Goal: Information Seeking & Learning: Learn about a topic

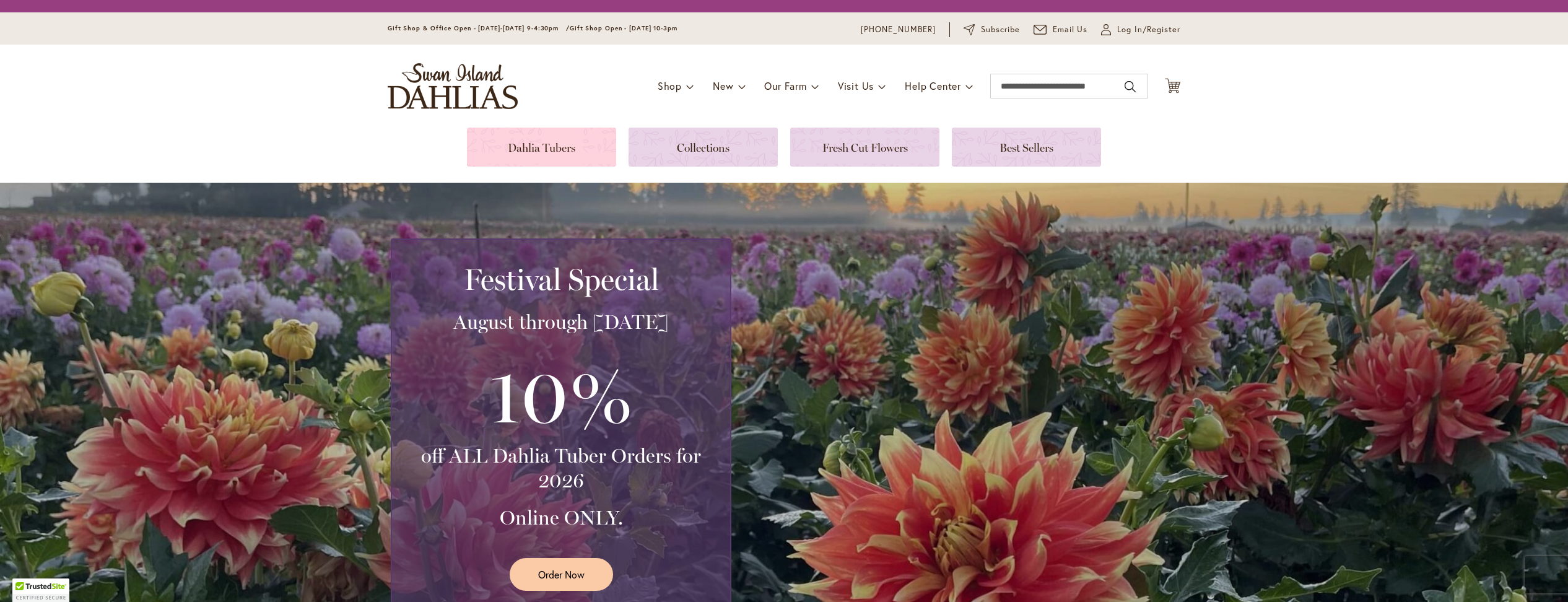
click at [540, 144] on link at bounding box center [542, 147] width 149 height 39
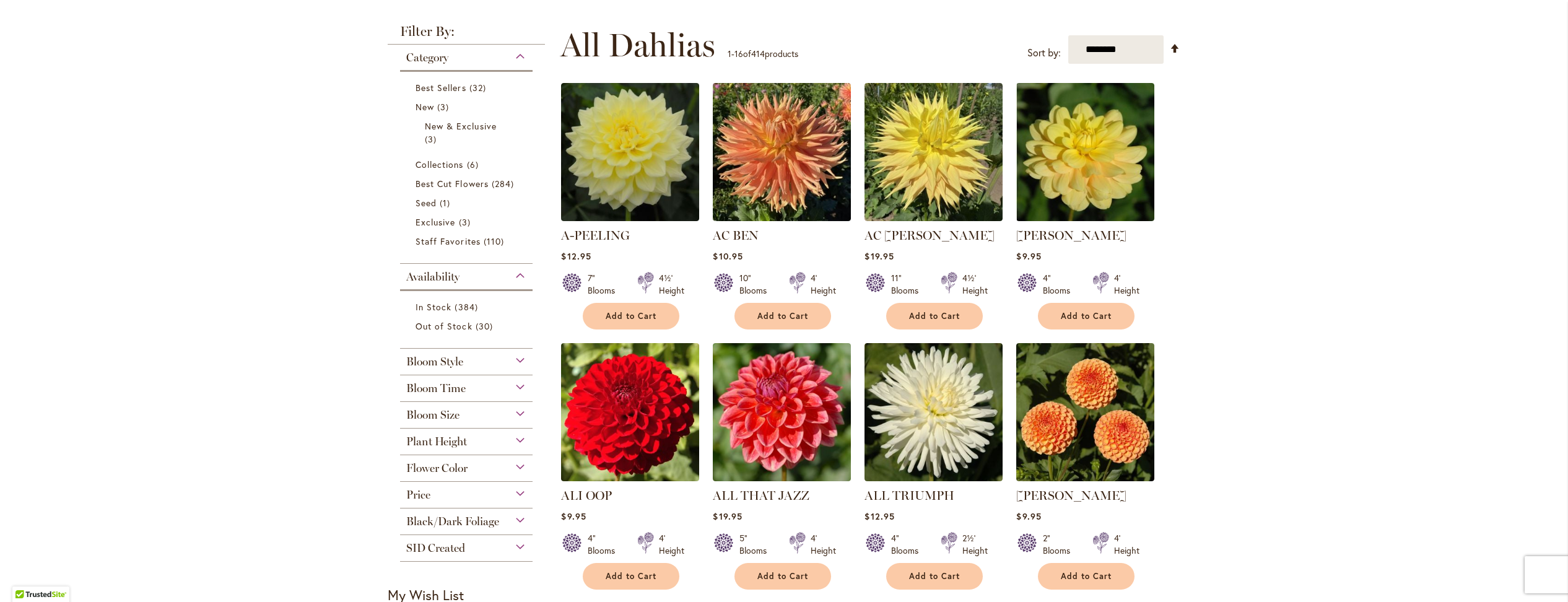
scroll to position [395, 0]
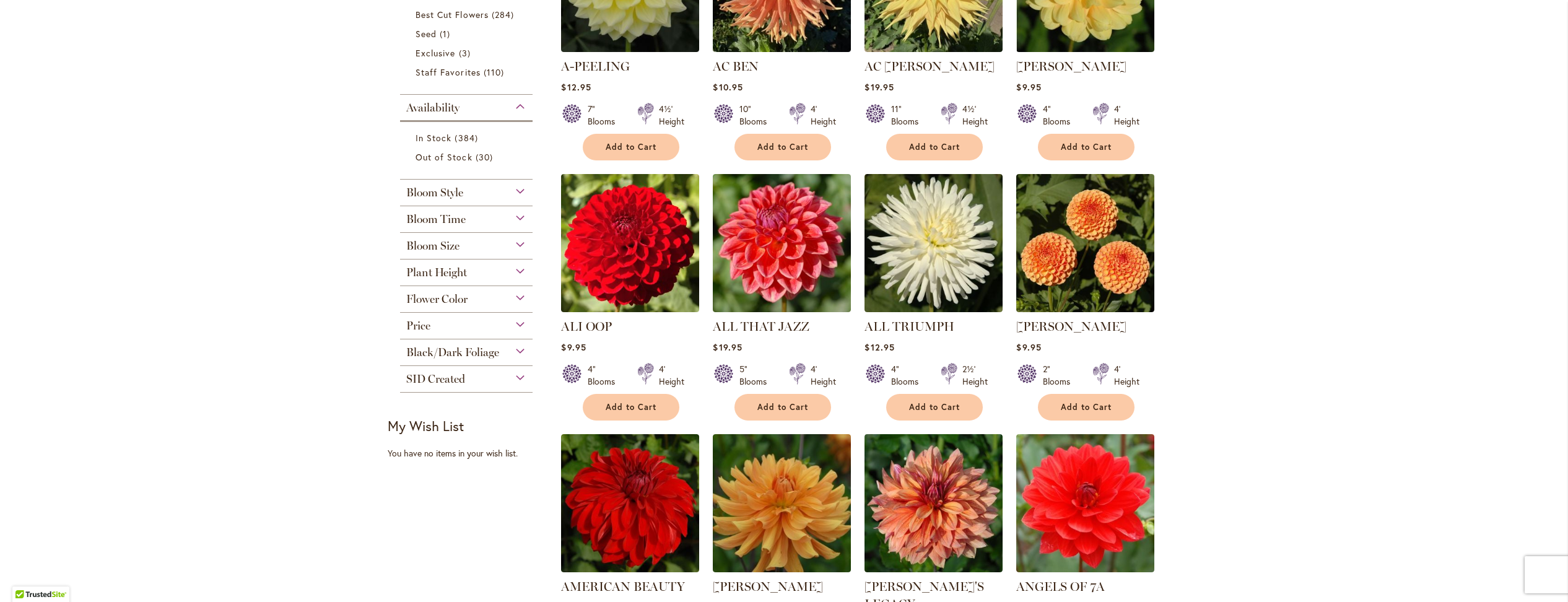
click at [514, 180] on div "Bloom Style" at bounding box center [466, 189] width 133 height 20
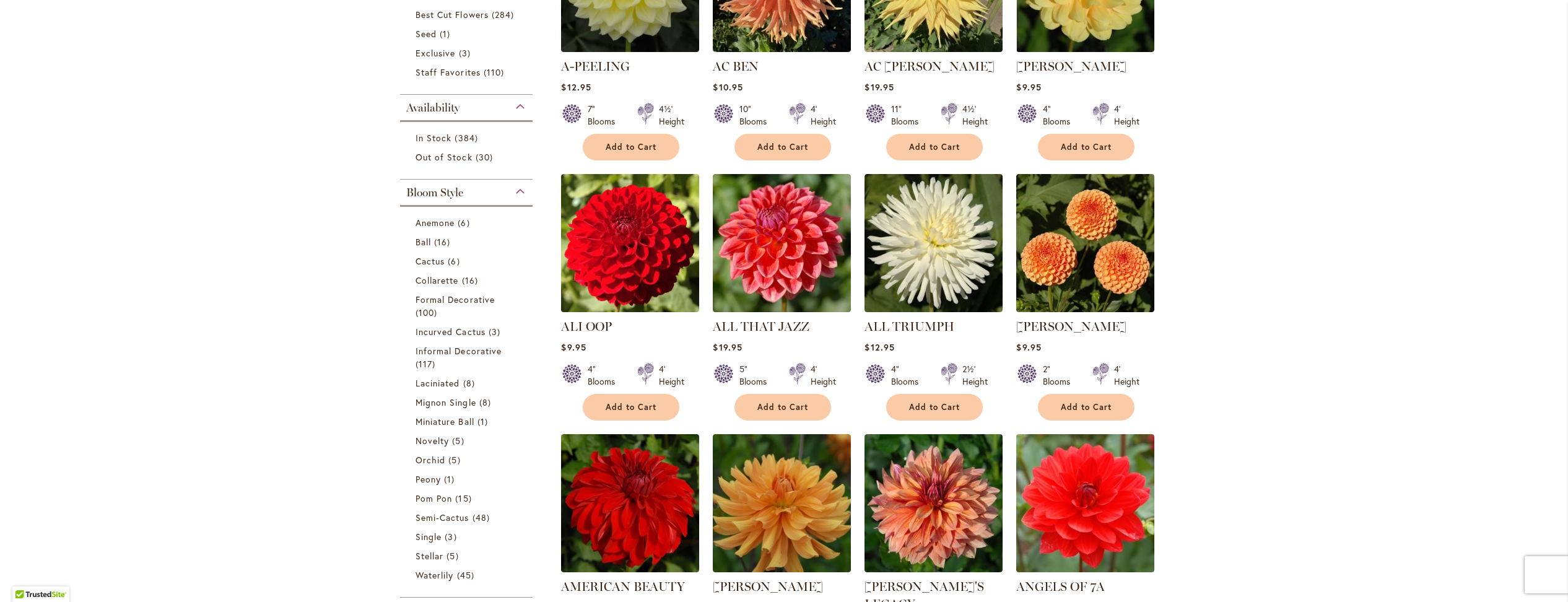
click at [514, 180] on div "Bloom Style" at bounding box center [466, 189] width 133 height 20
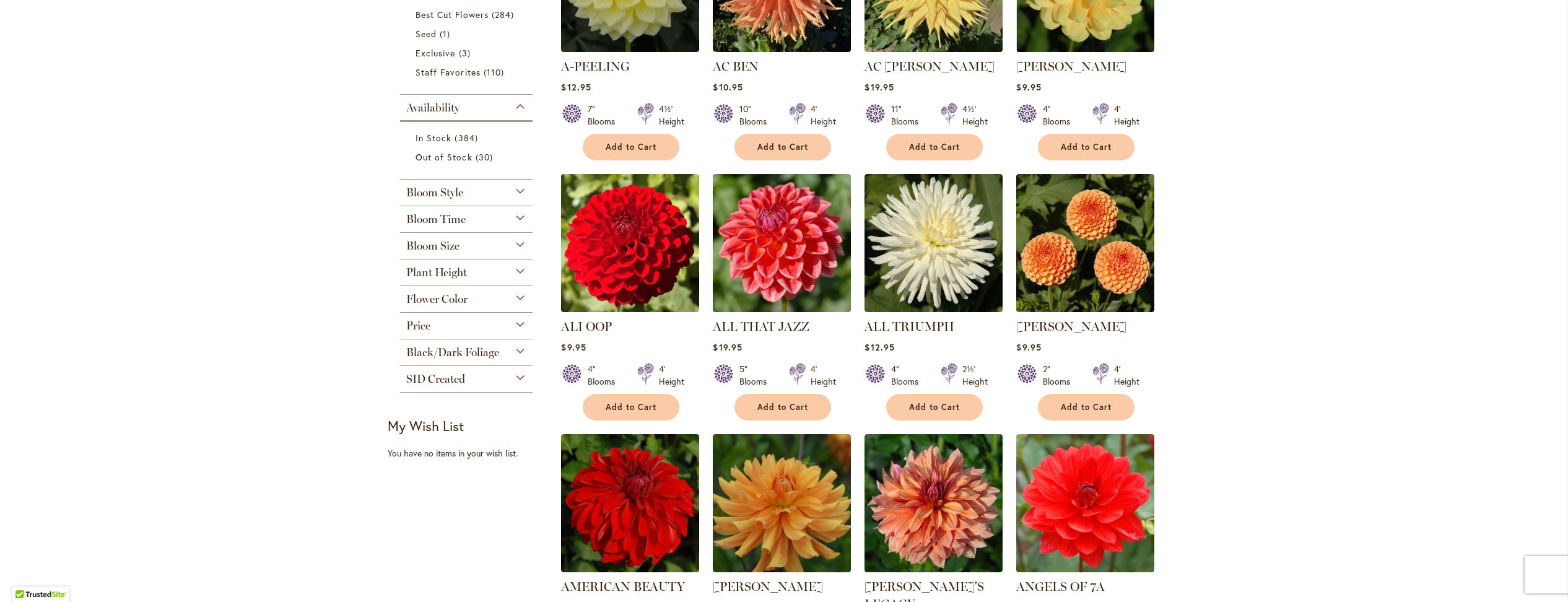
click at [514, 180] on div "Bloom Style" at bounding box center [466, 189] width 133 height 20
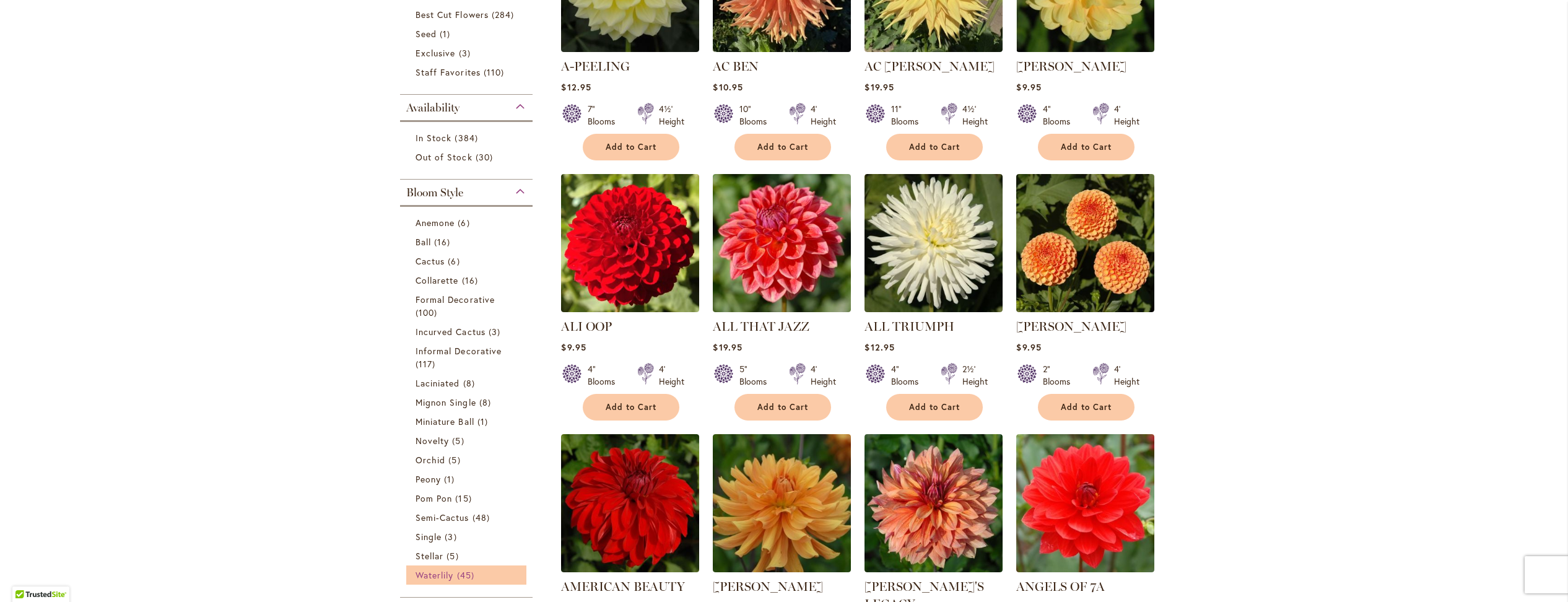
click at [435, 570] on span "Waterlily" at bounding box center [434, 576] width 38 height 12
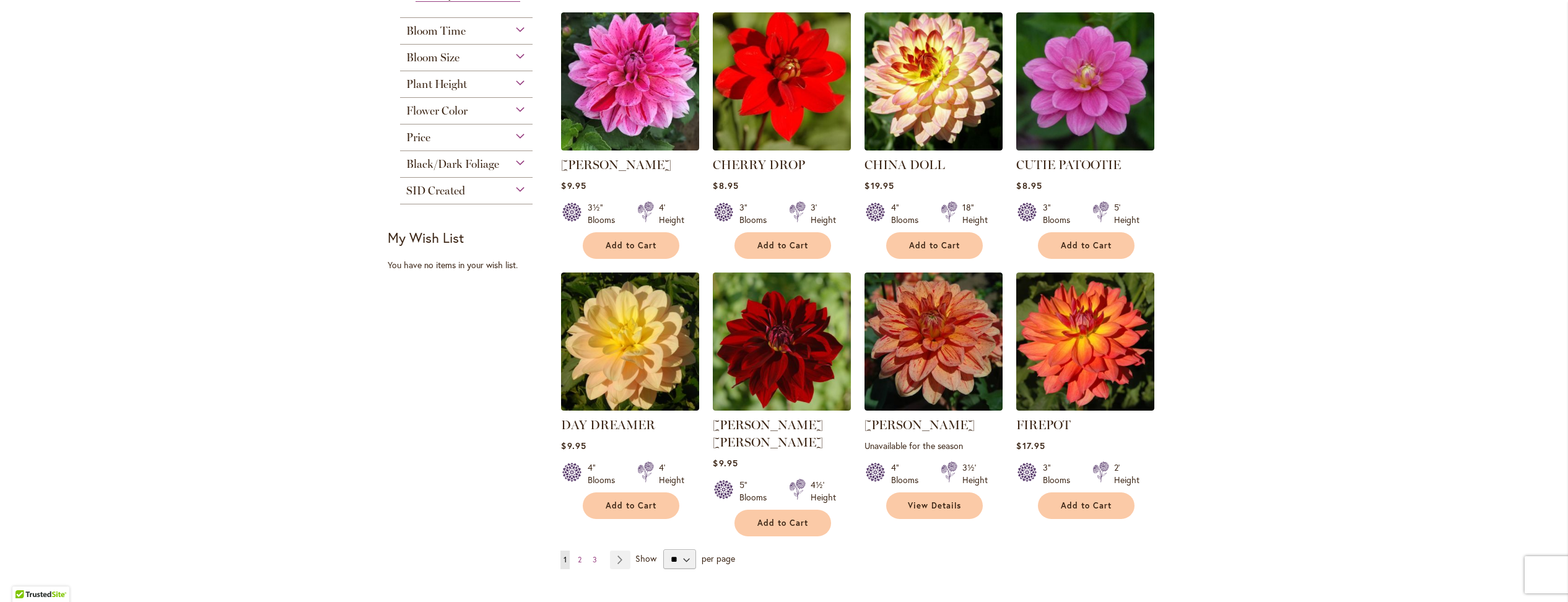
scroll to position [848, 0]
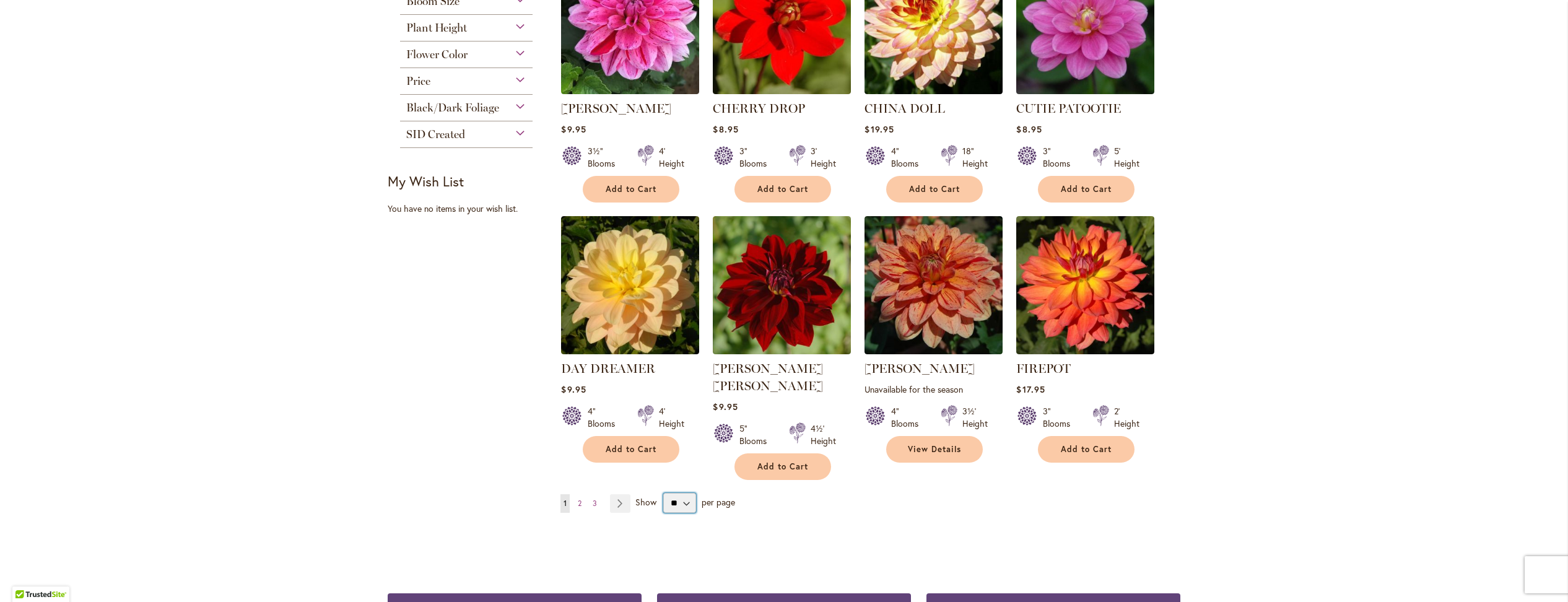
click at [676, 493] on select "** ** ** **" at bounding box center [680, 503] width 32 height 20
select select "**"
click option "**" at bounding box center [0, 0] width 0 height 0
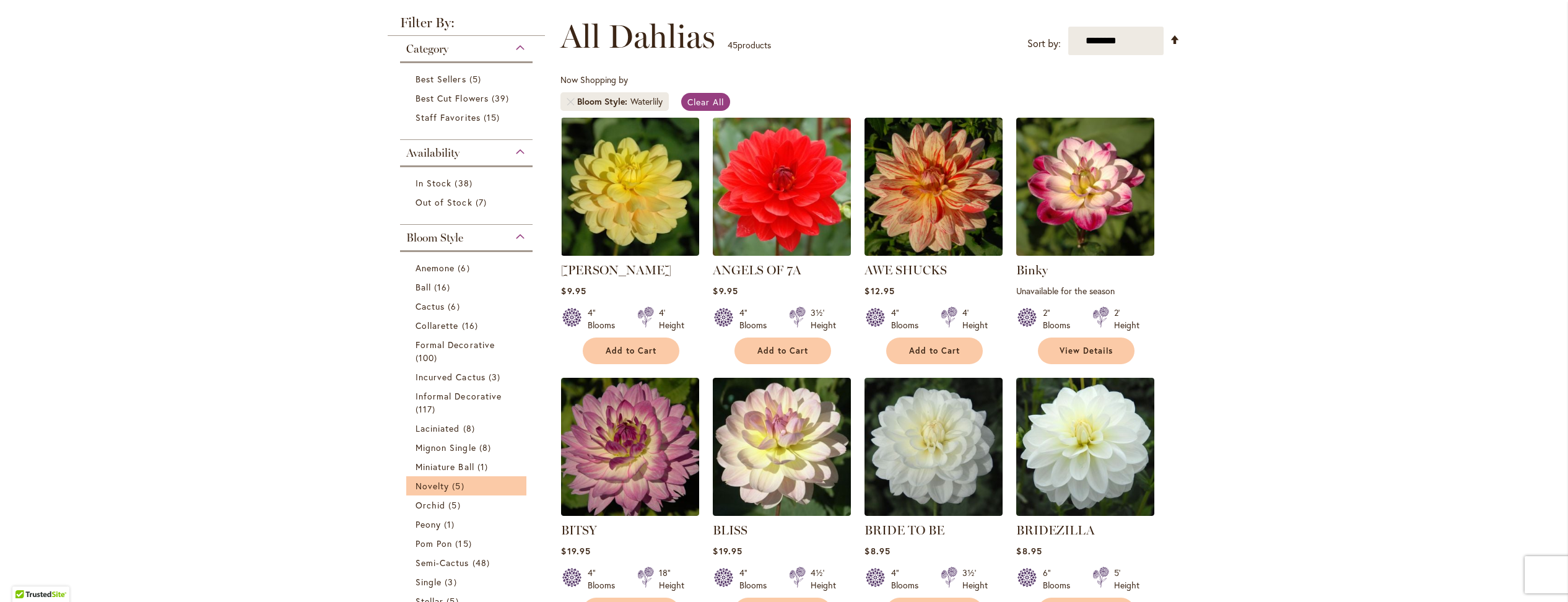
scroll to position [173, 0]
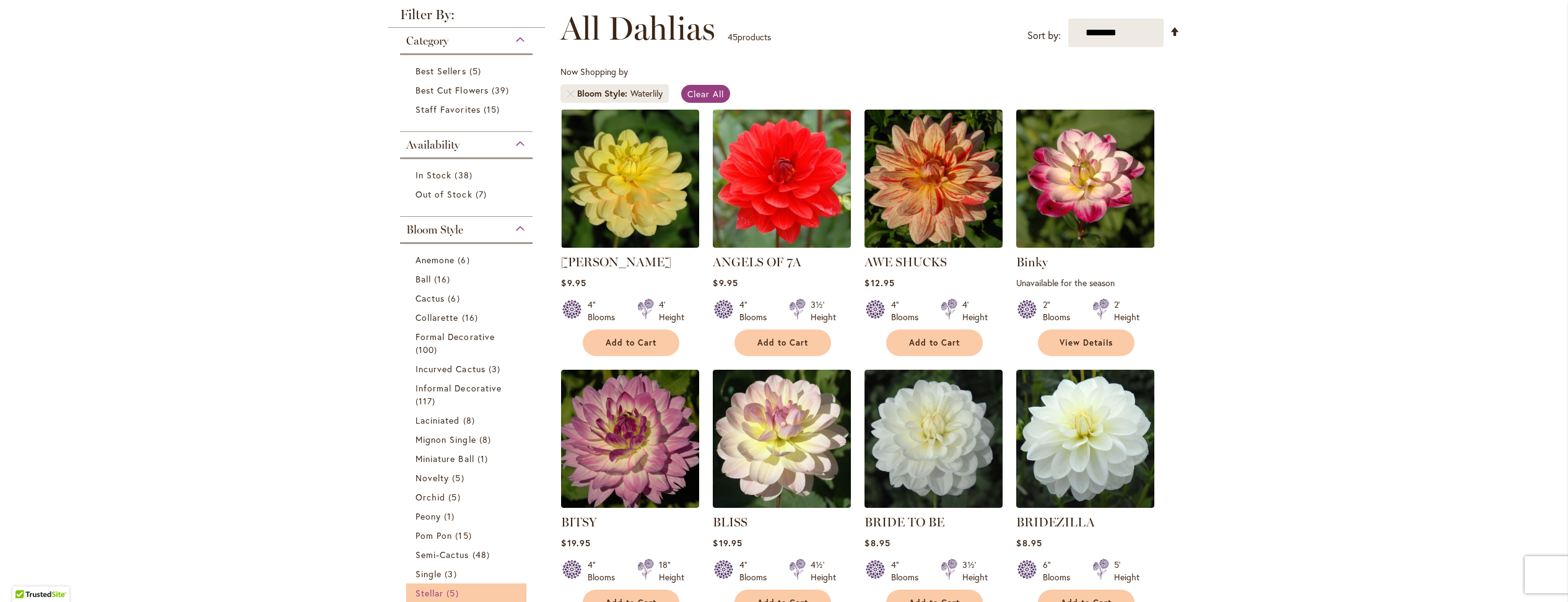
click at [432, 587] on span "Stellar" at bounding box center [429, 593] width 28 height 12
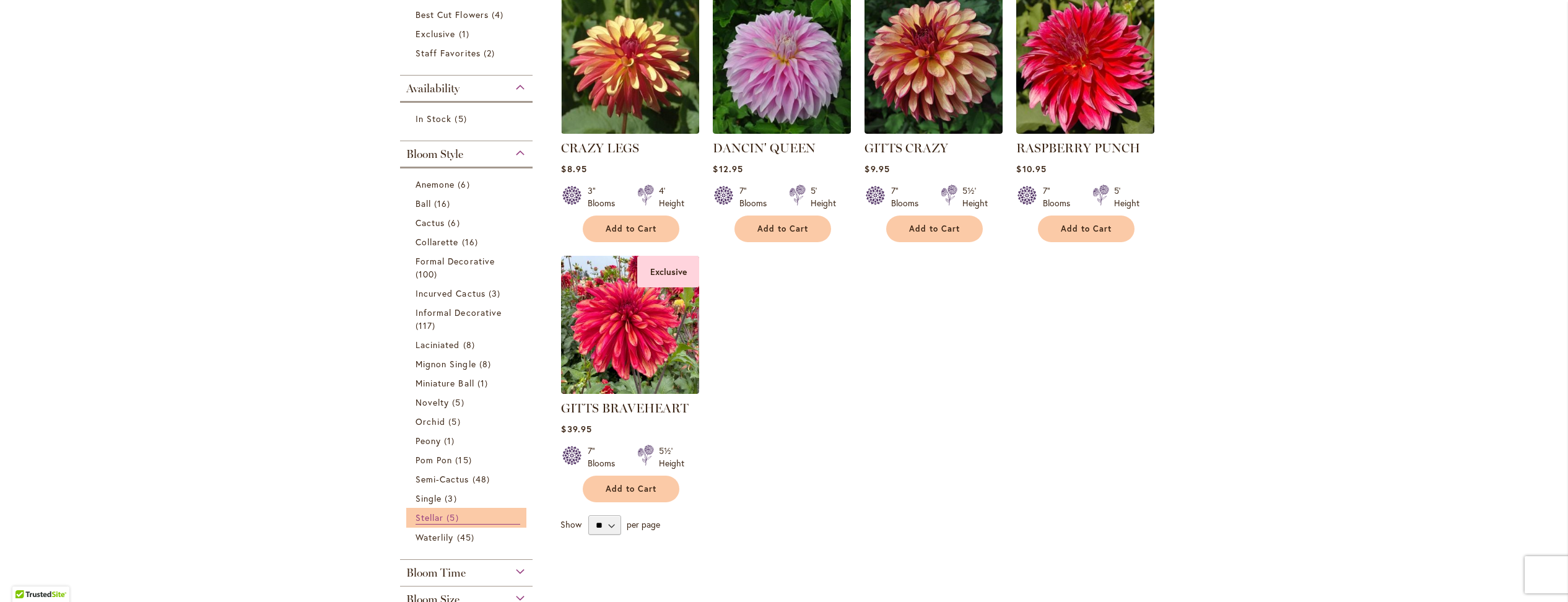
scroll to position [344, 0]
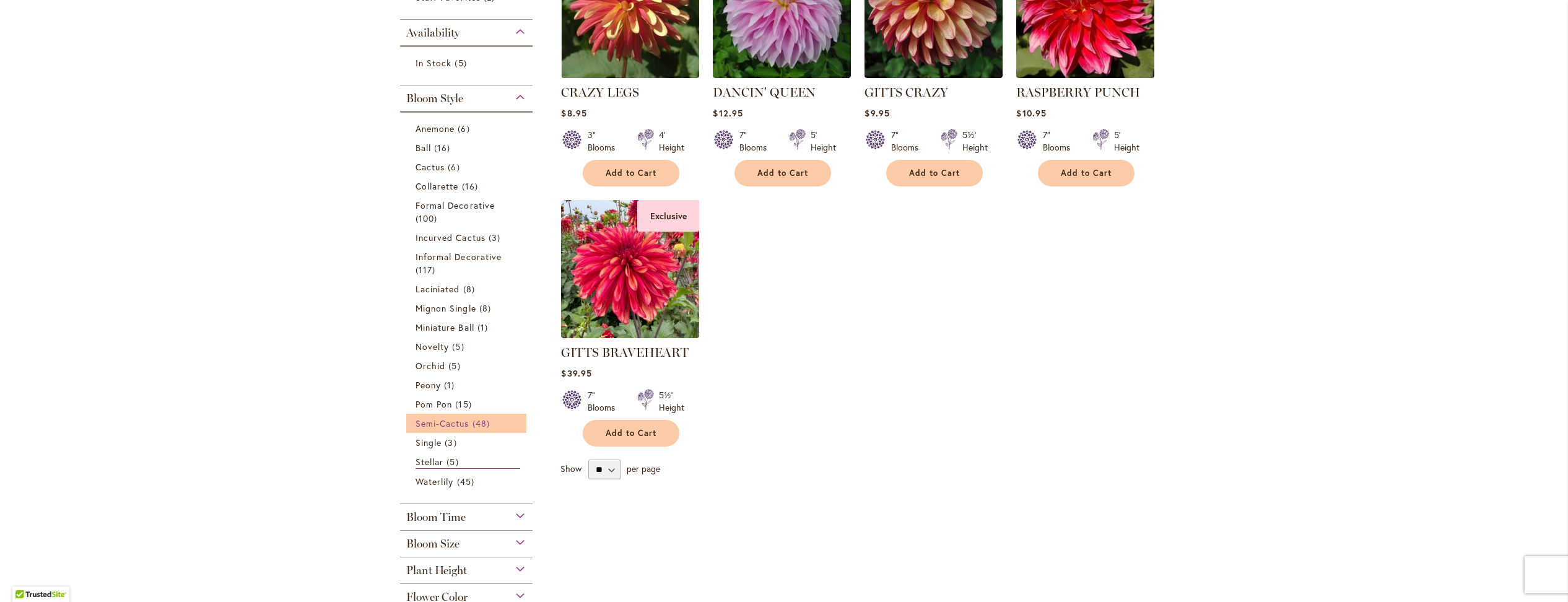
click at [438, 418] on span "Semi-Cactus" at bounding box center [443, 423] width 54 height 12
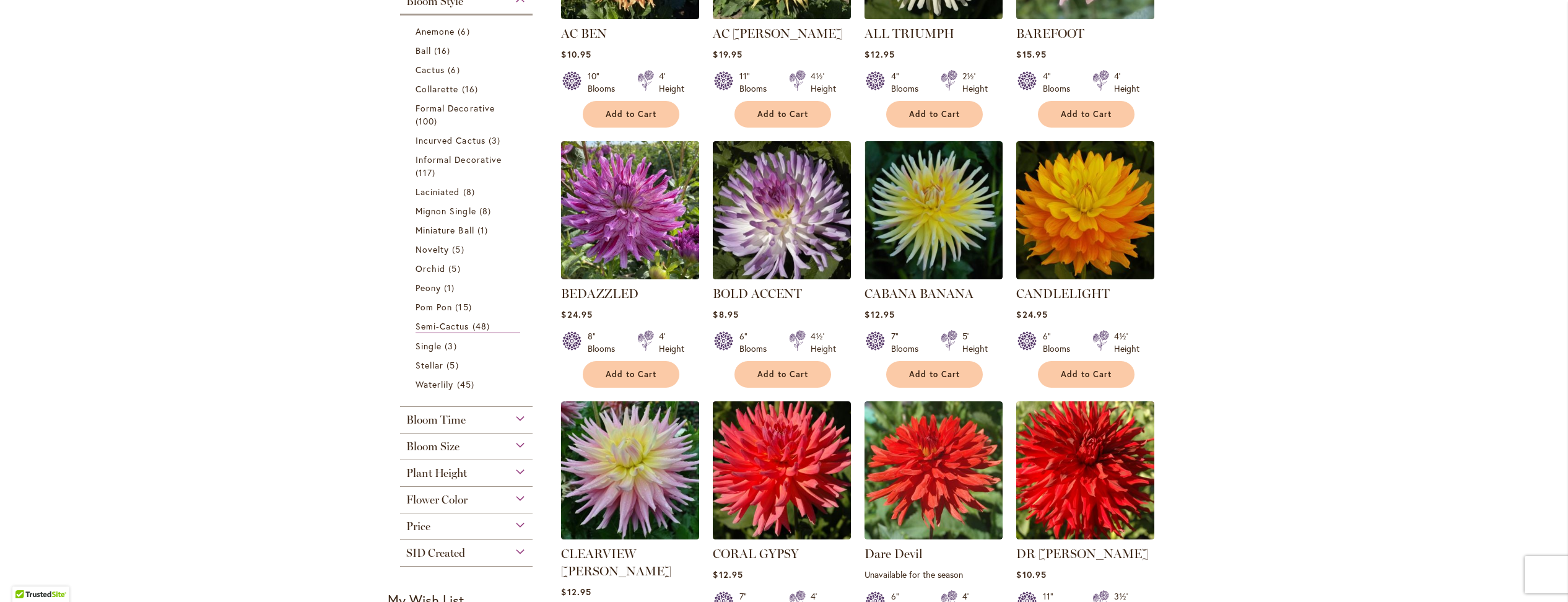
scroll to position [456, 0]
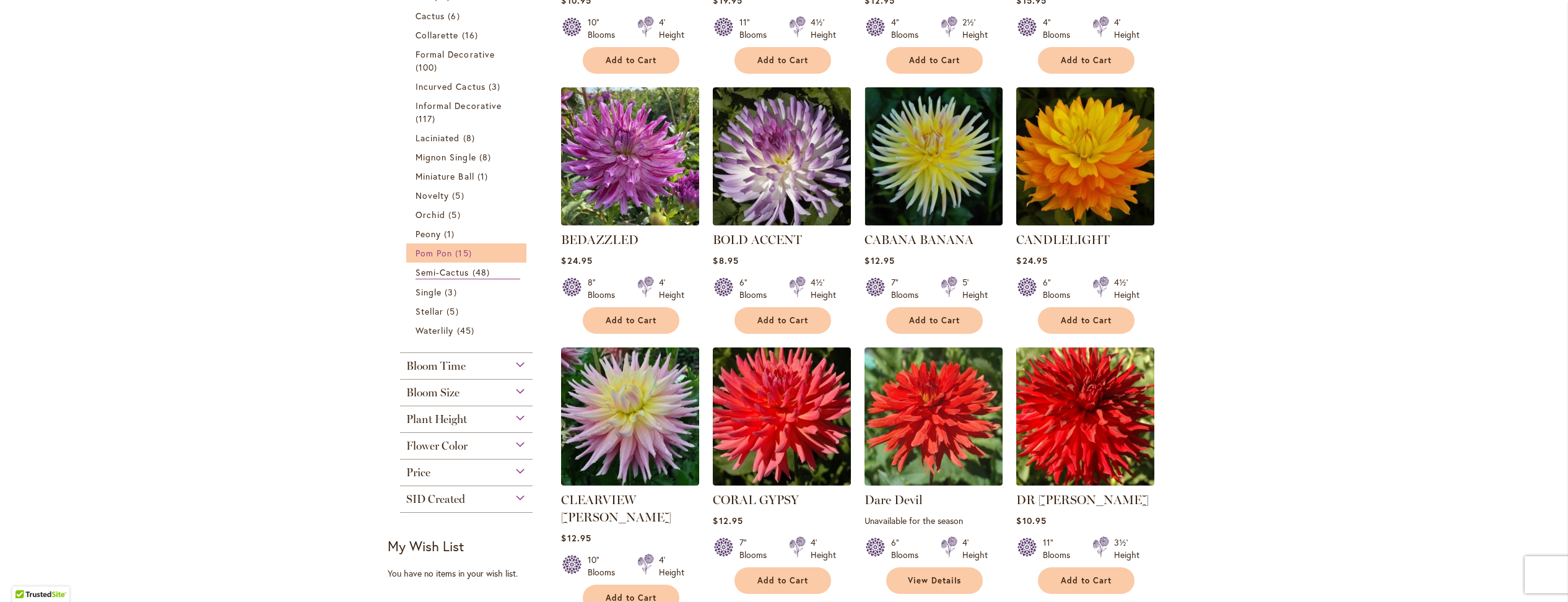
click at [432, 248] on span "Pom Pon" at bounding box center [434, 253] width 37 height 12
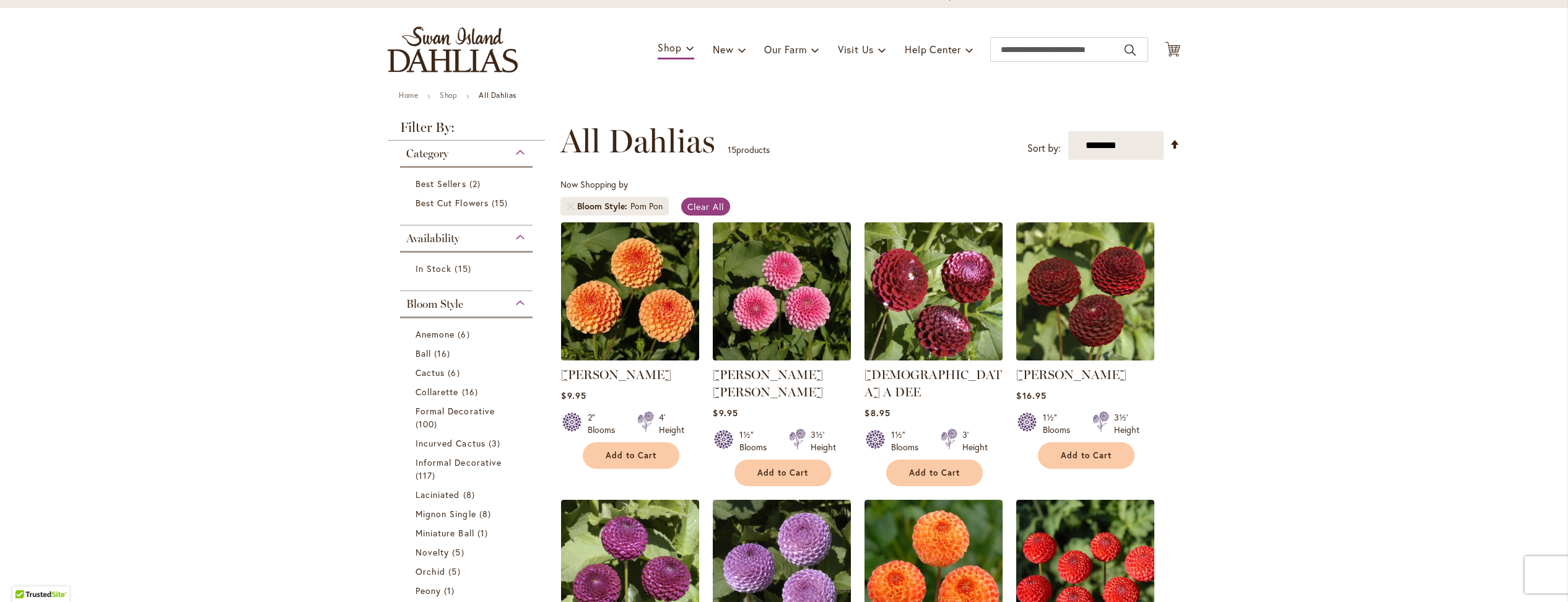
scroll to position [173, 0]
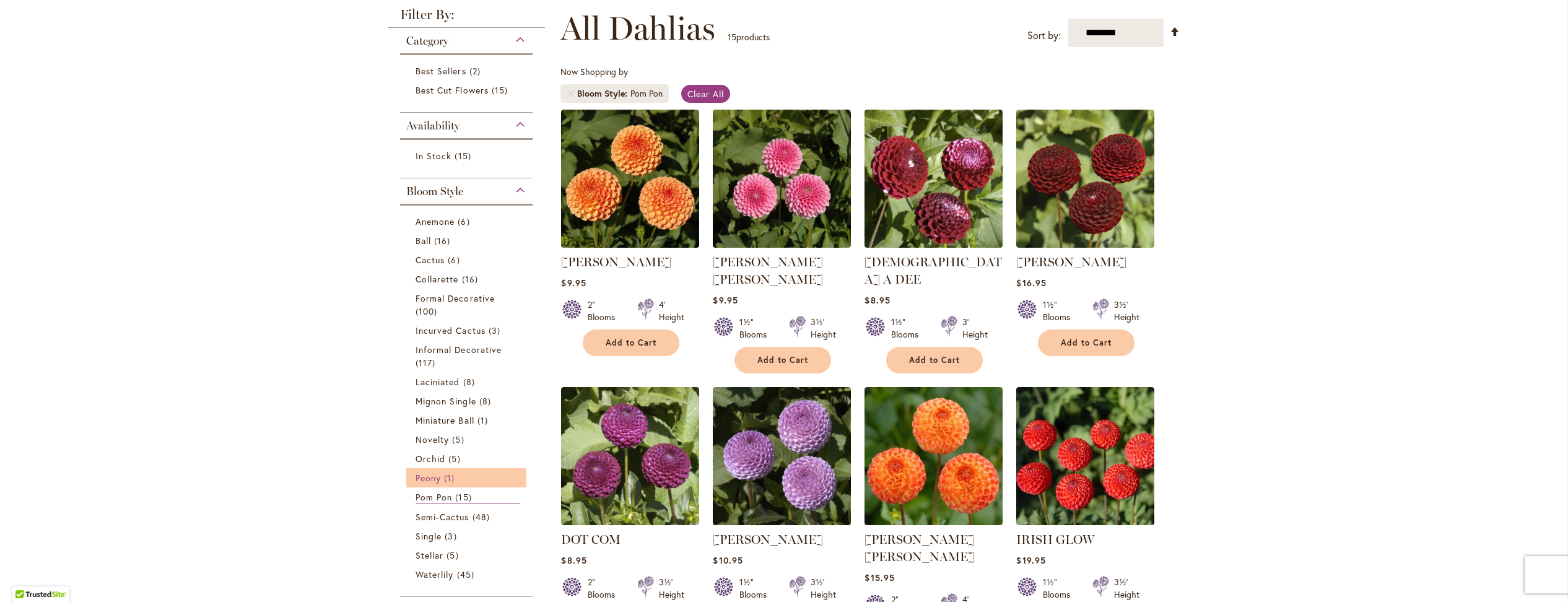
click at [430, 472] on span "Peony" at bounding box center [428, 478] width 25 height 12
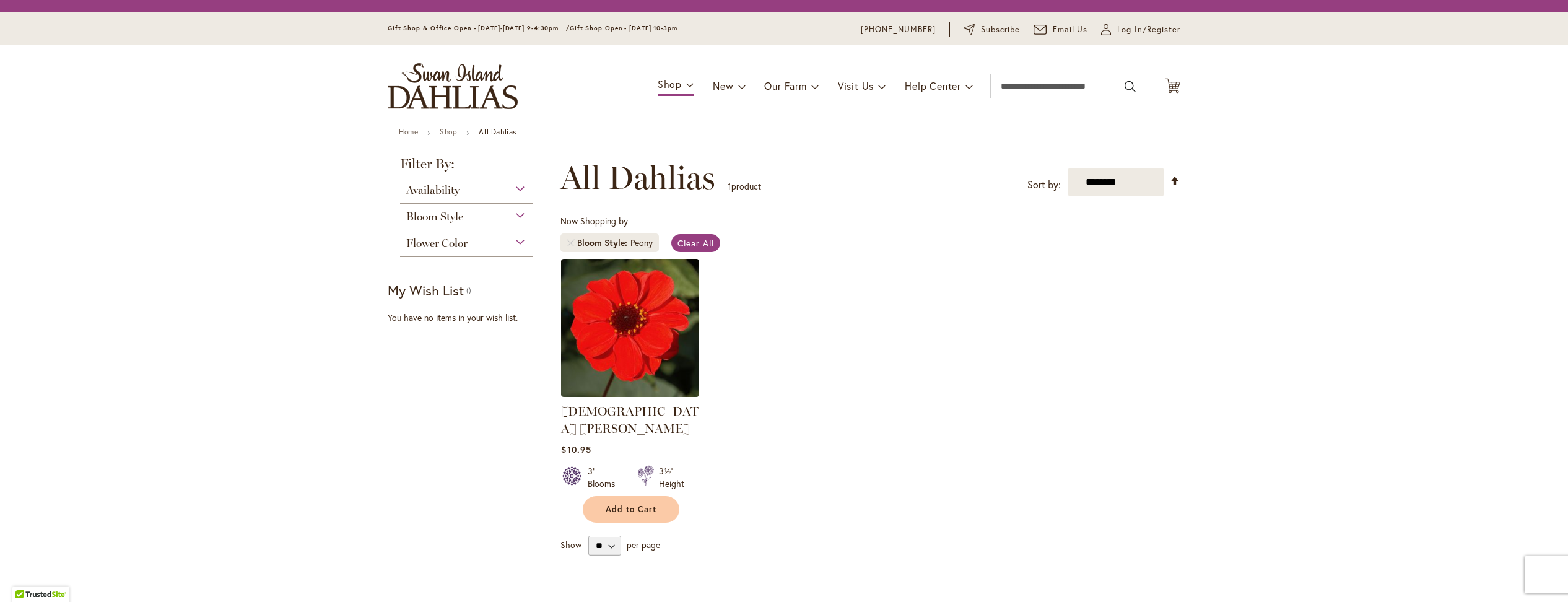
scroll to position [4, 0]
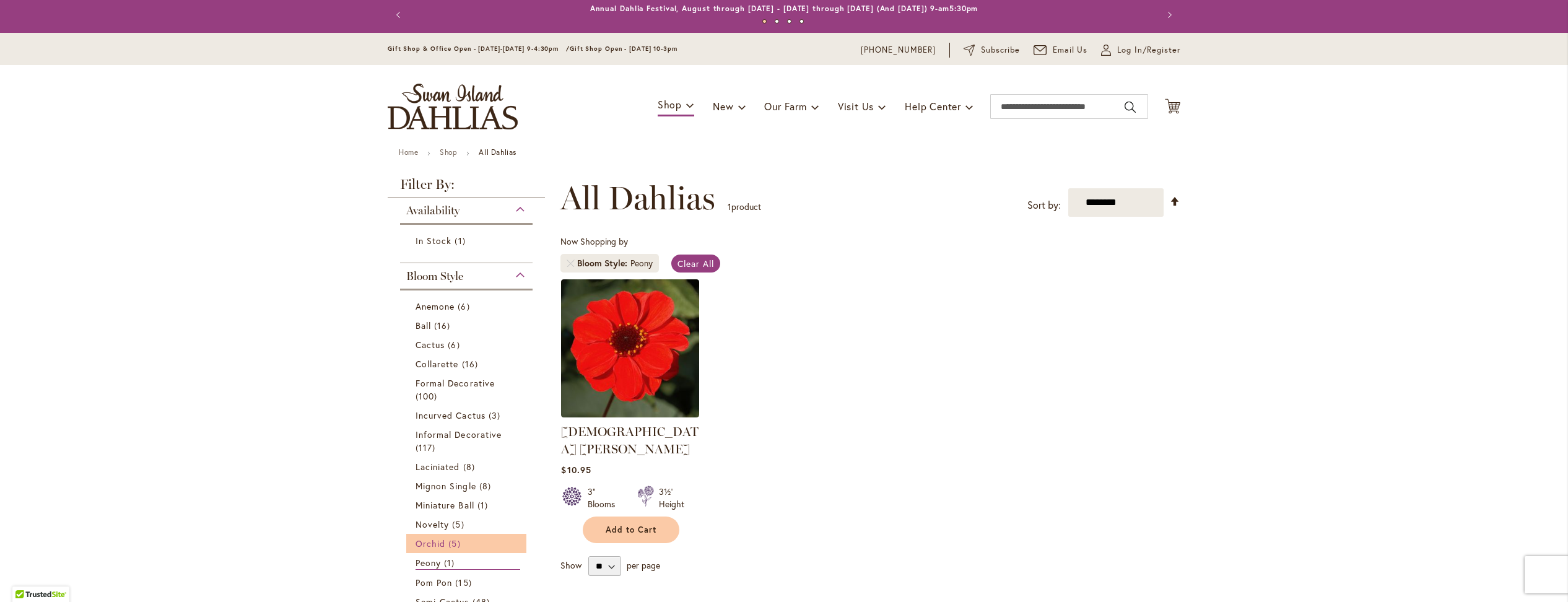
click at [432, 538] on span "Orchid" at bounding box center [430, 543] width 30 height 12
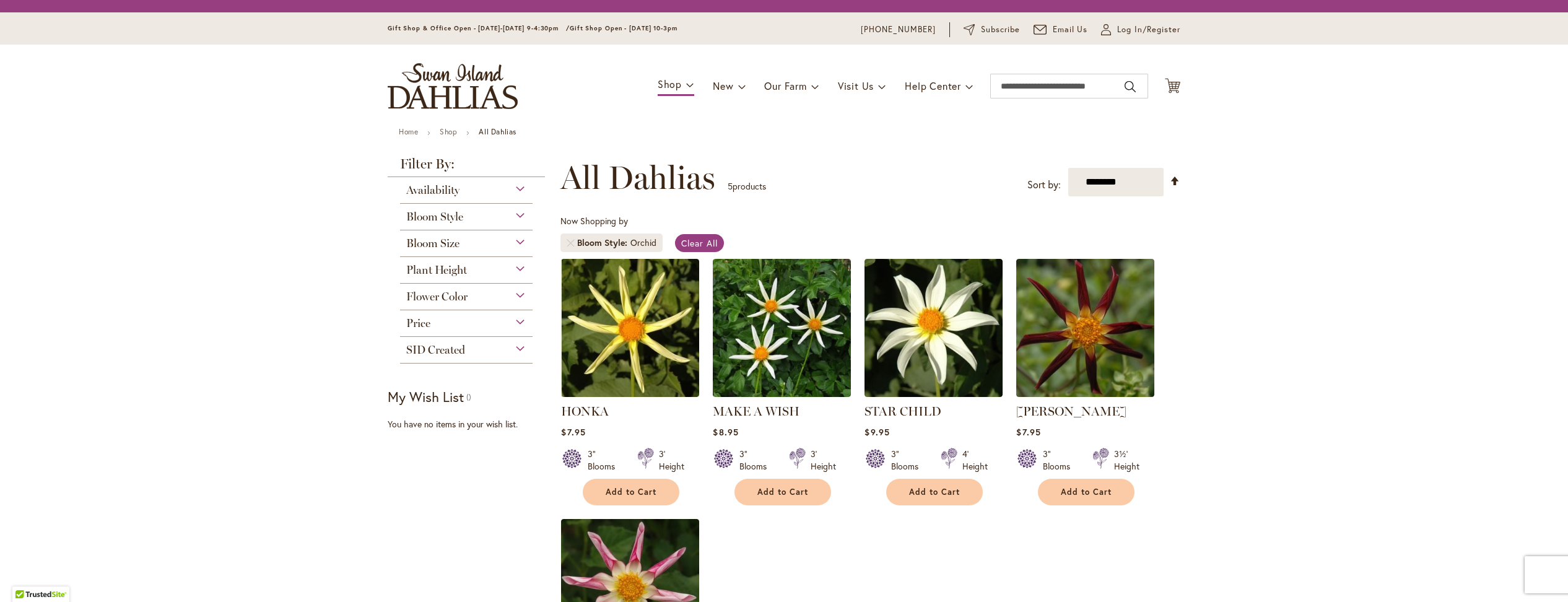
scroll to position [4, 0]
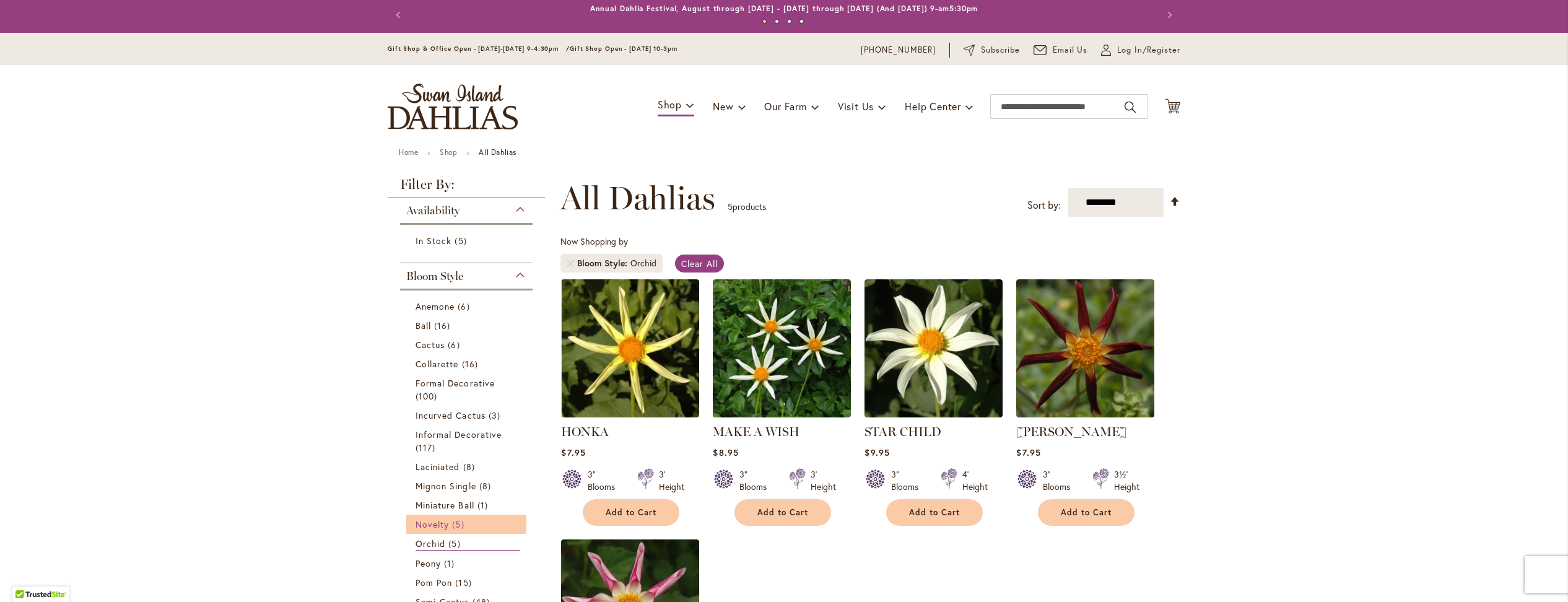
click at [435, 519] on span "Novelty" at bounding box center [432, 525] width 33 height 12
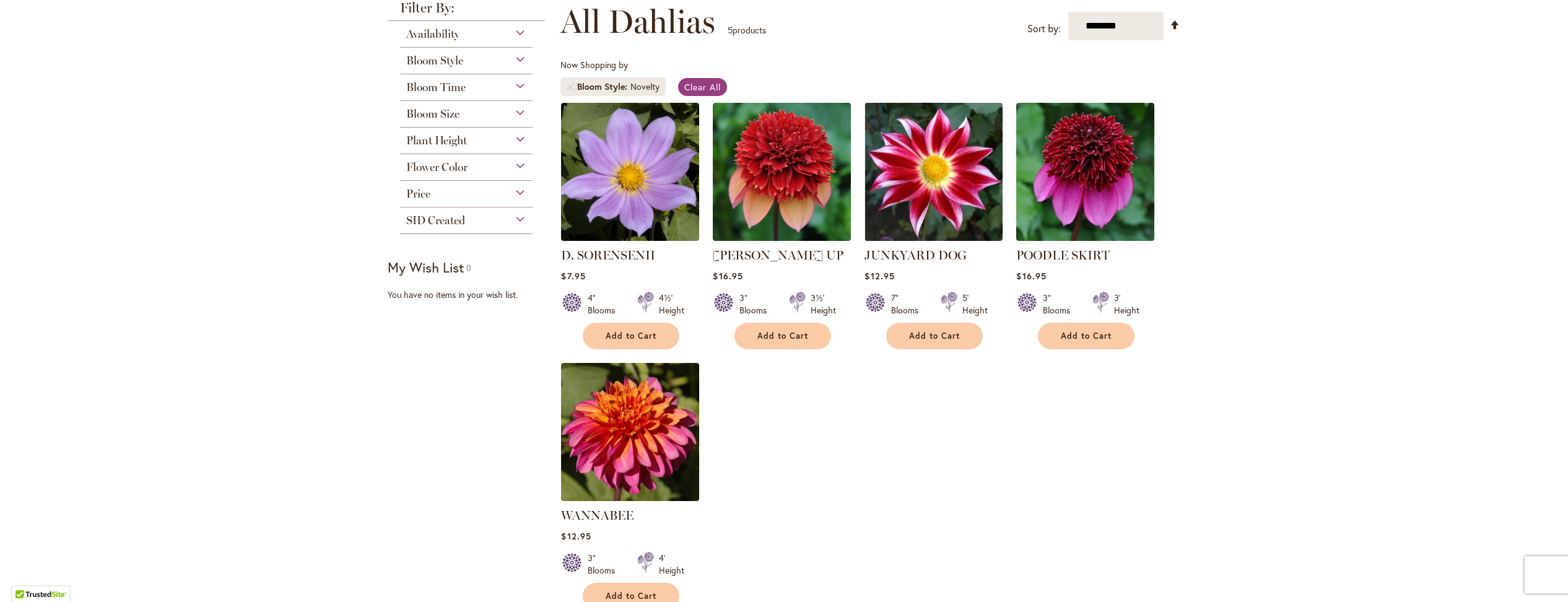
scroll to position [4, 0]
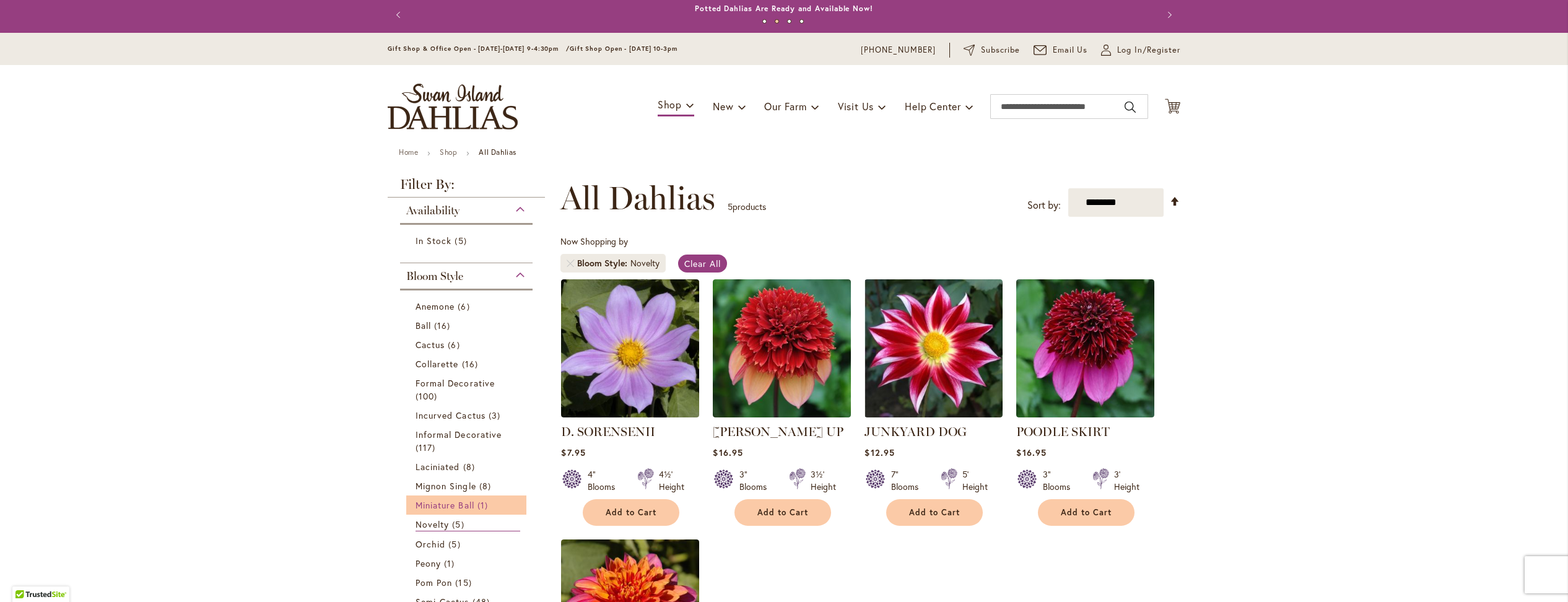
click at [445, 500] on span "Miniature Ball" at bounding box center [445, 505] width 59 height 12
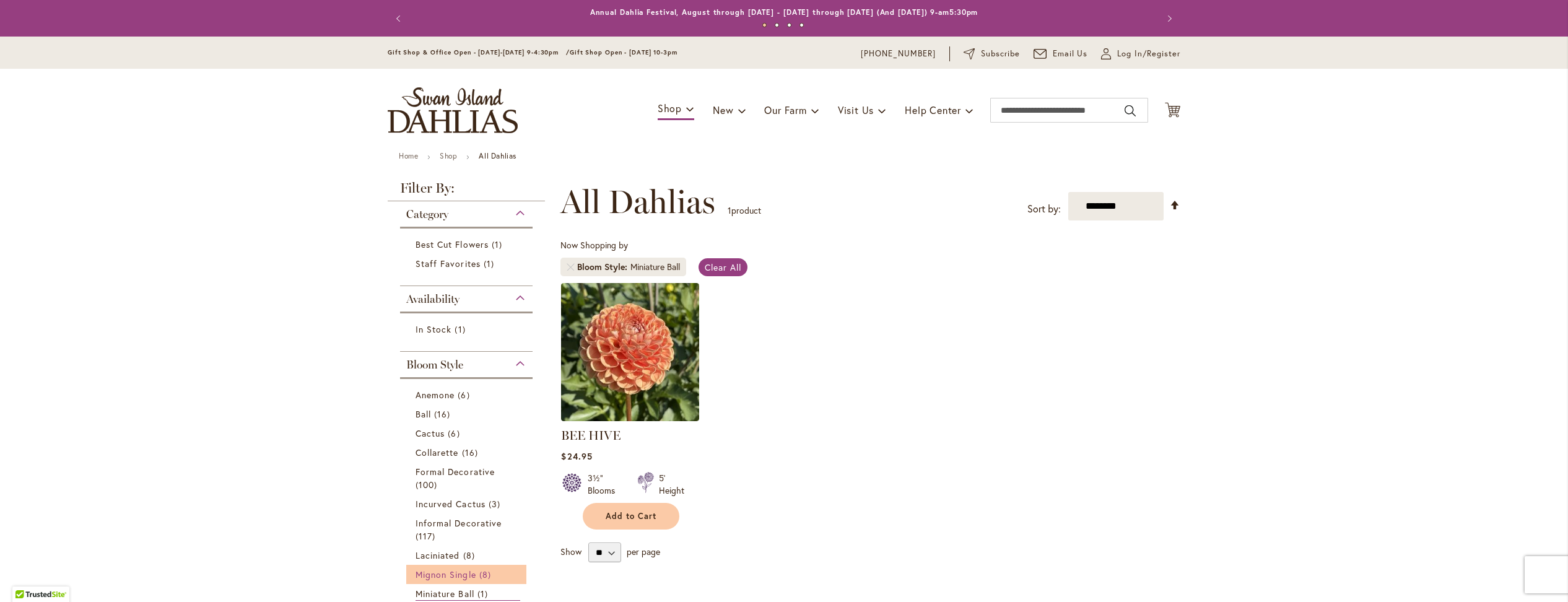
click at [434, 569] on span "Mignon Single" at bounding box center [446, 575] width 61 height 12
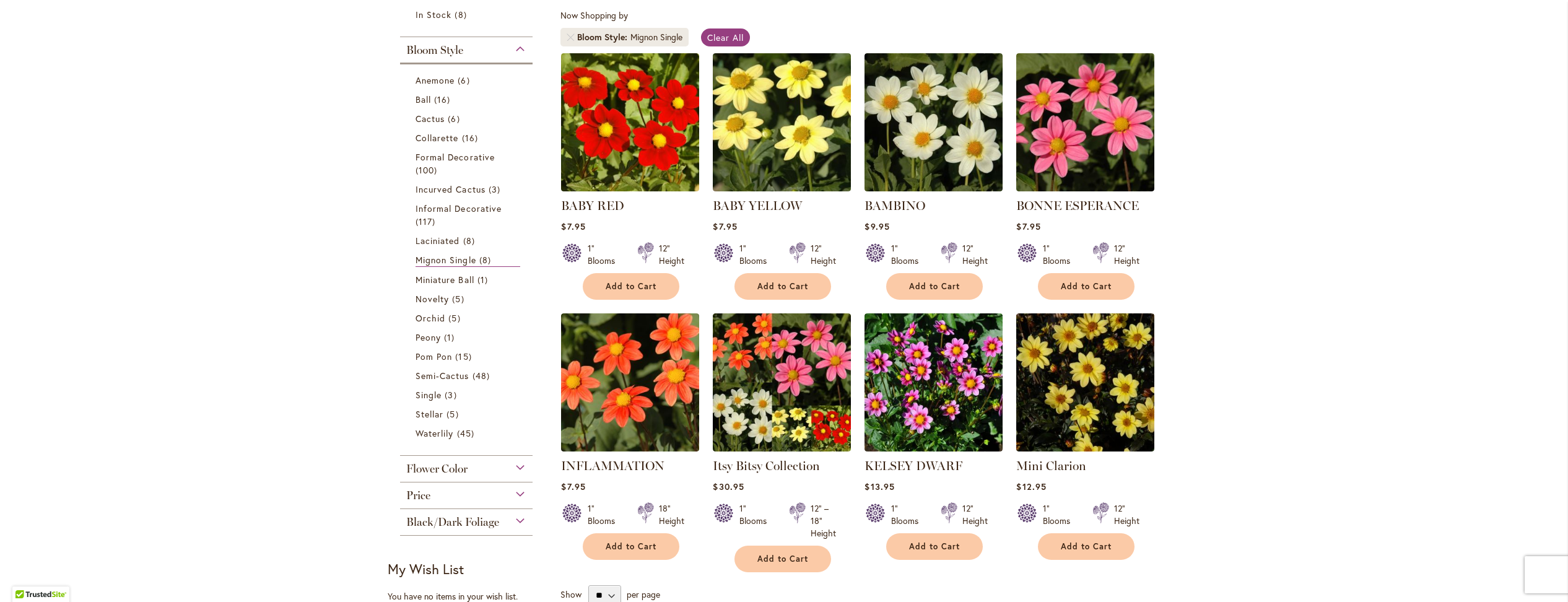
scroll to position [61, 0]
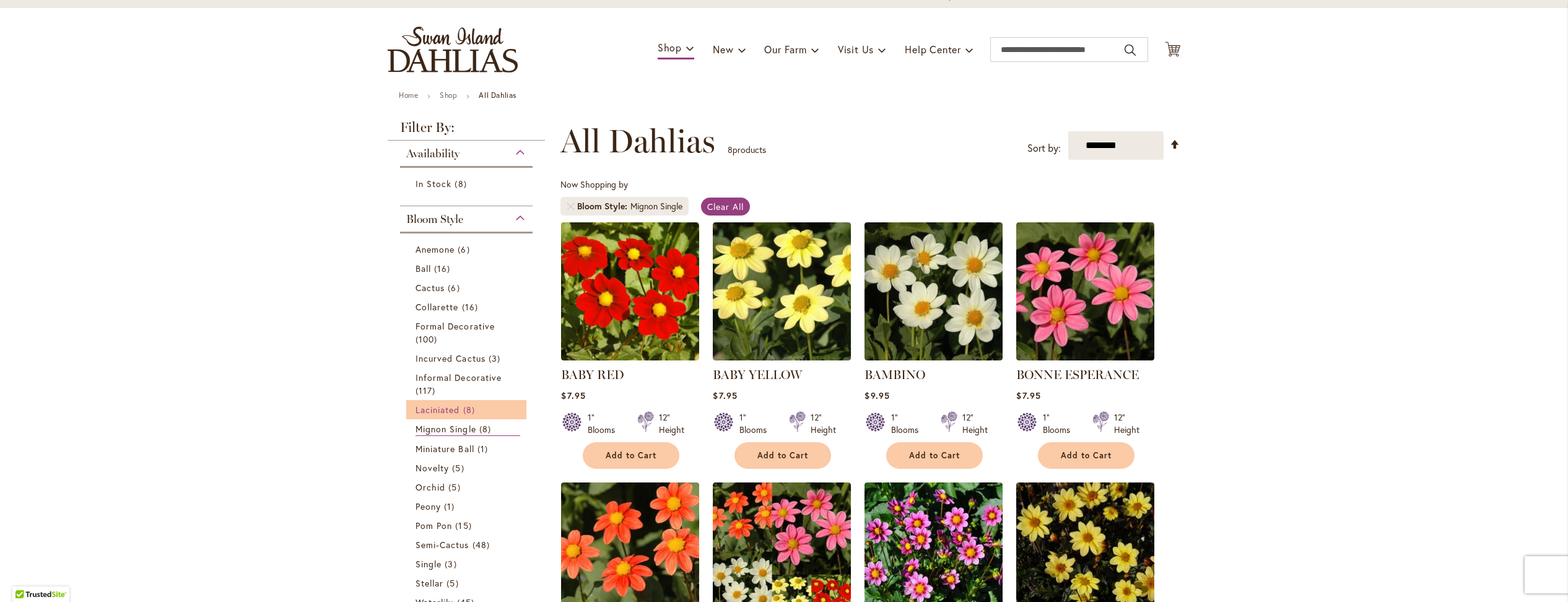
click at [435, 404] on span "Laciniated" at bounding box center [437, 410] width 44 height 12
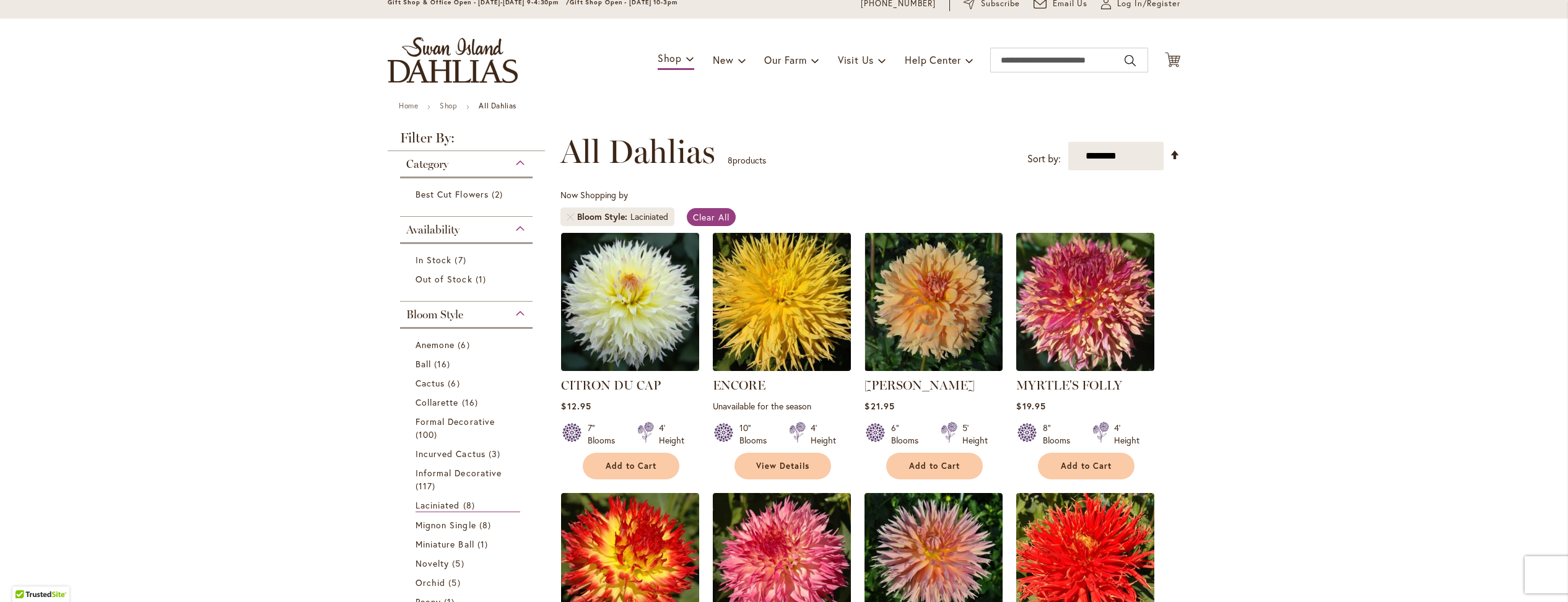
scroll to position [4, 0]
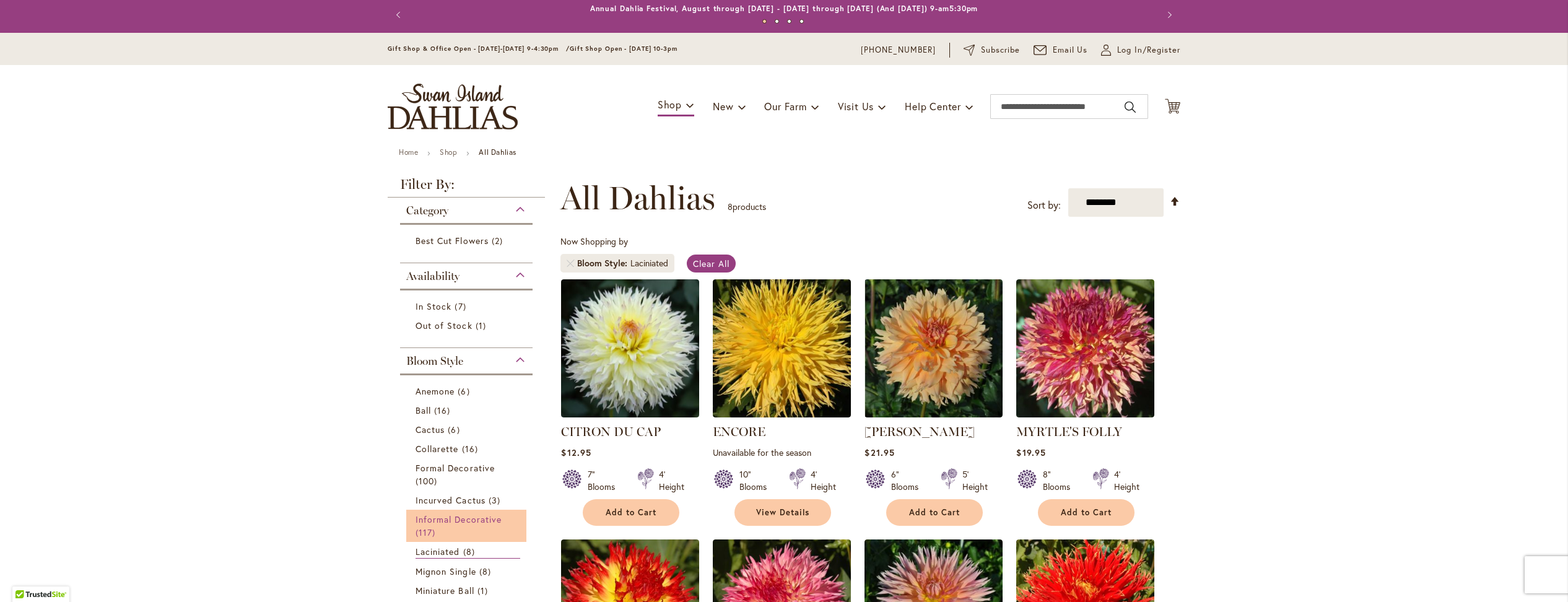
click at [443, 514] on span "Informal Decorative" at bounding box center [459, 519] width 86 height 12
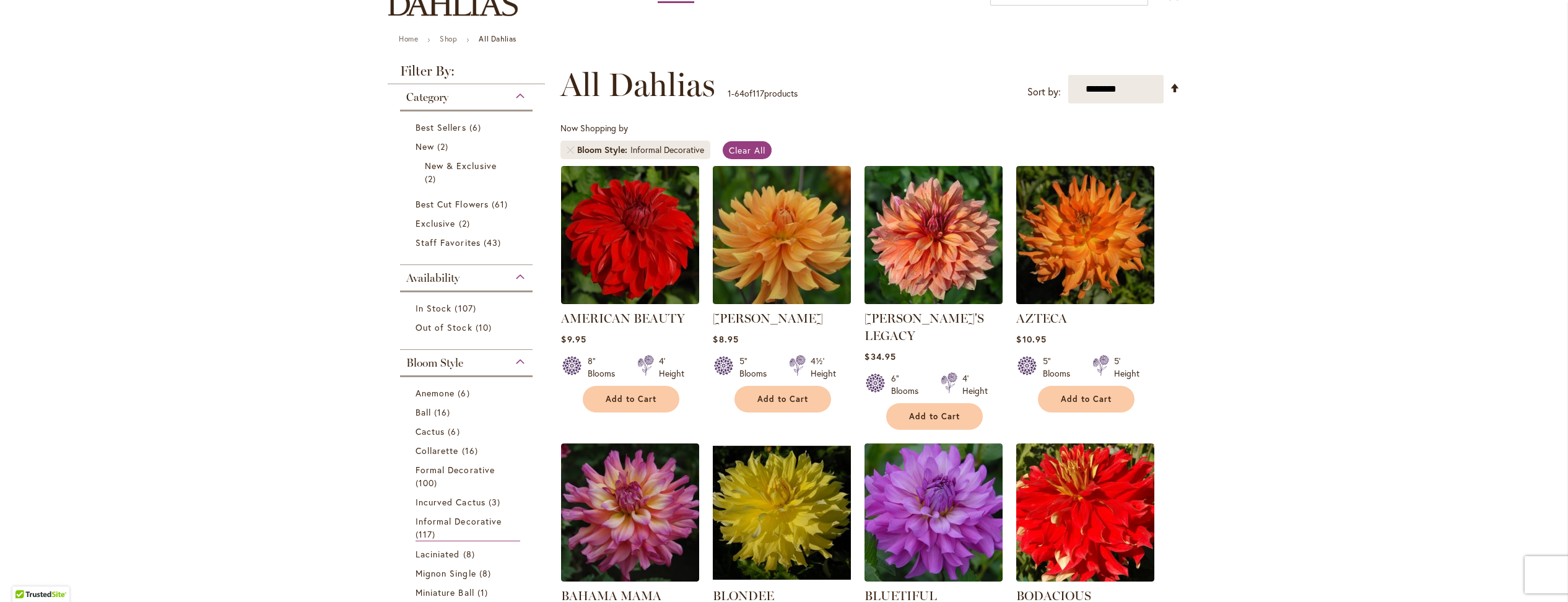
scroll to position [4, 0]
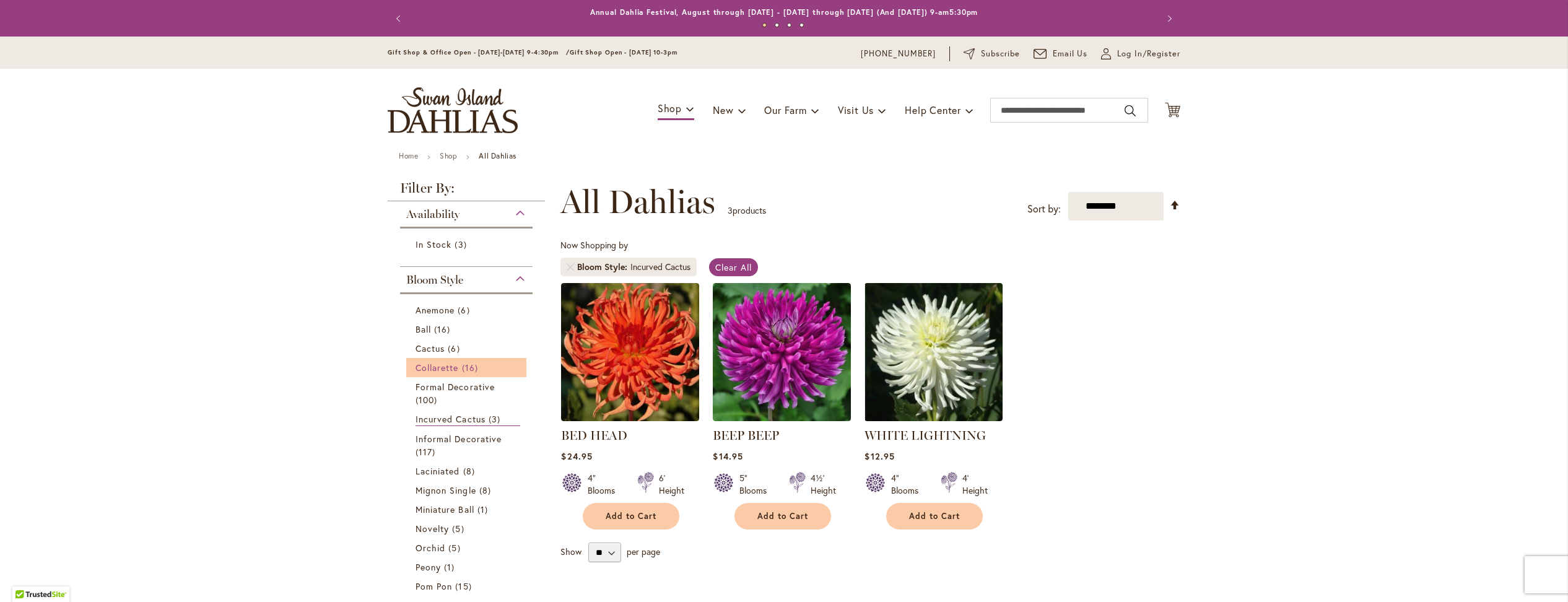
click at [430, 362] on span "Collarette" at bounding box center [437, 367] width 43 height 12
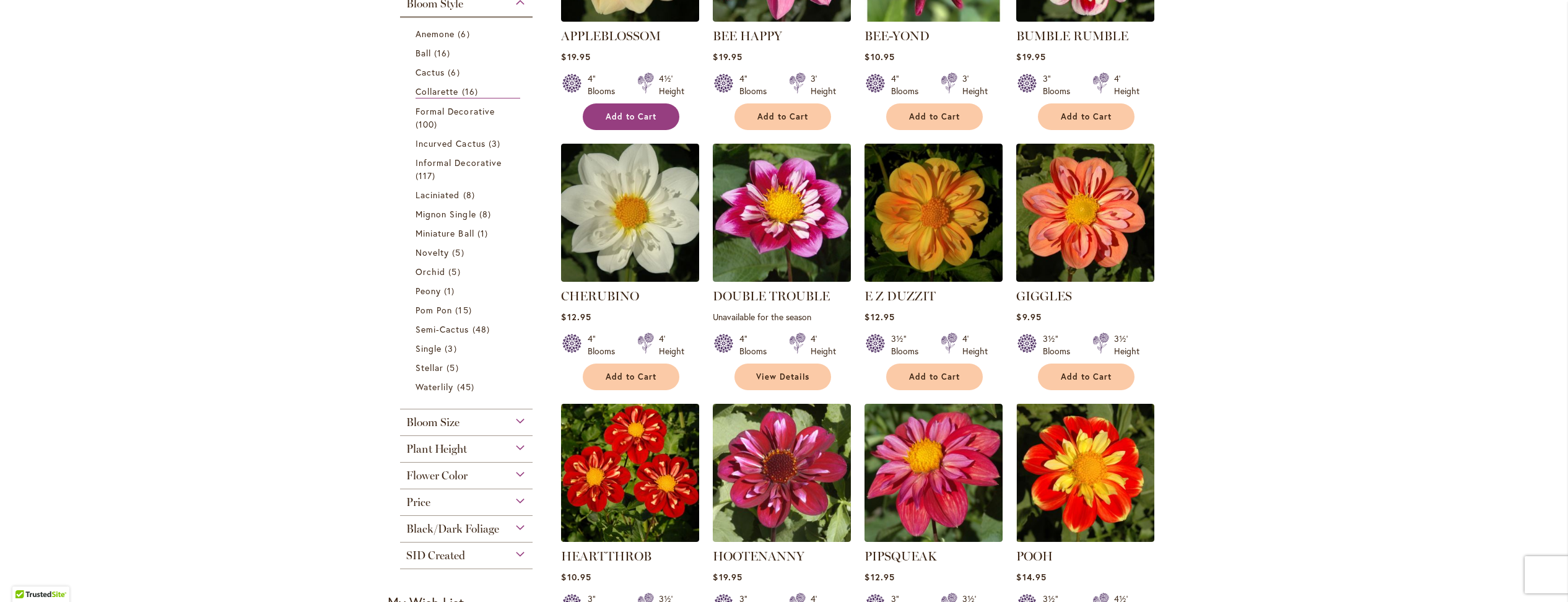
scroll to position [173, 0]
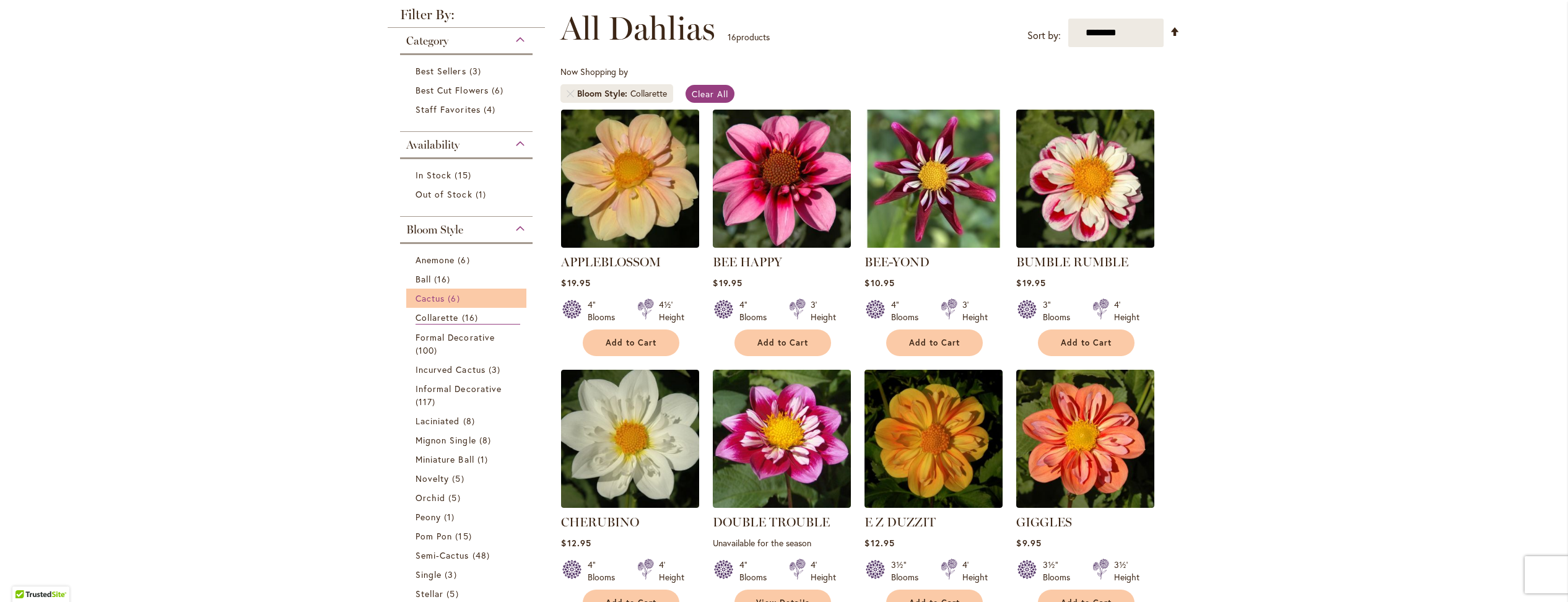
click at [421, 293] on span "Cactus" at bounding box center [430, 298] width 29 height 12
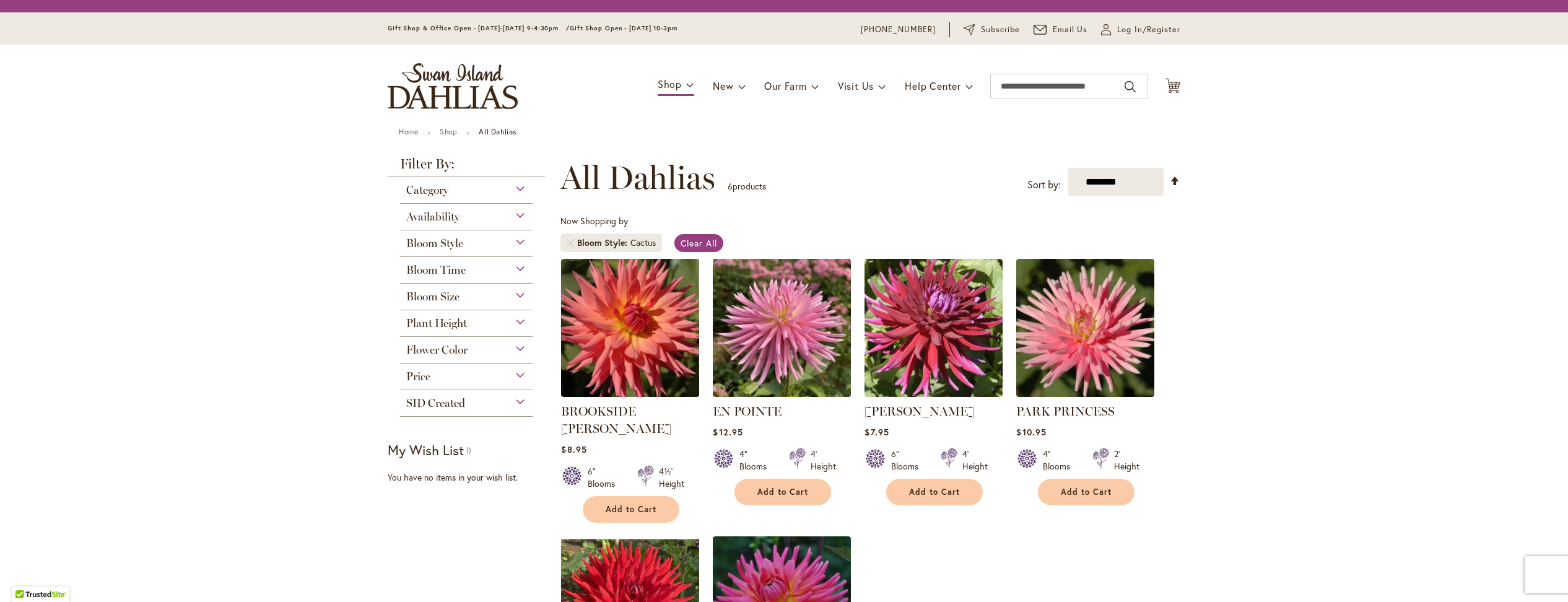
scroll to position [4, 0]
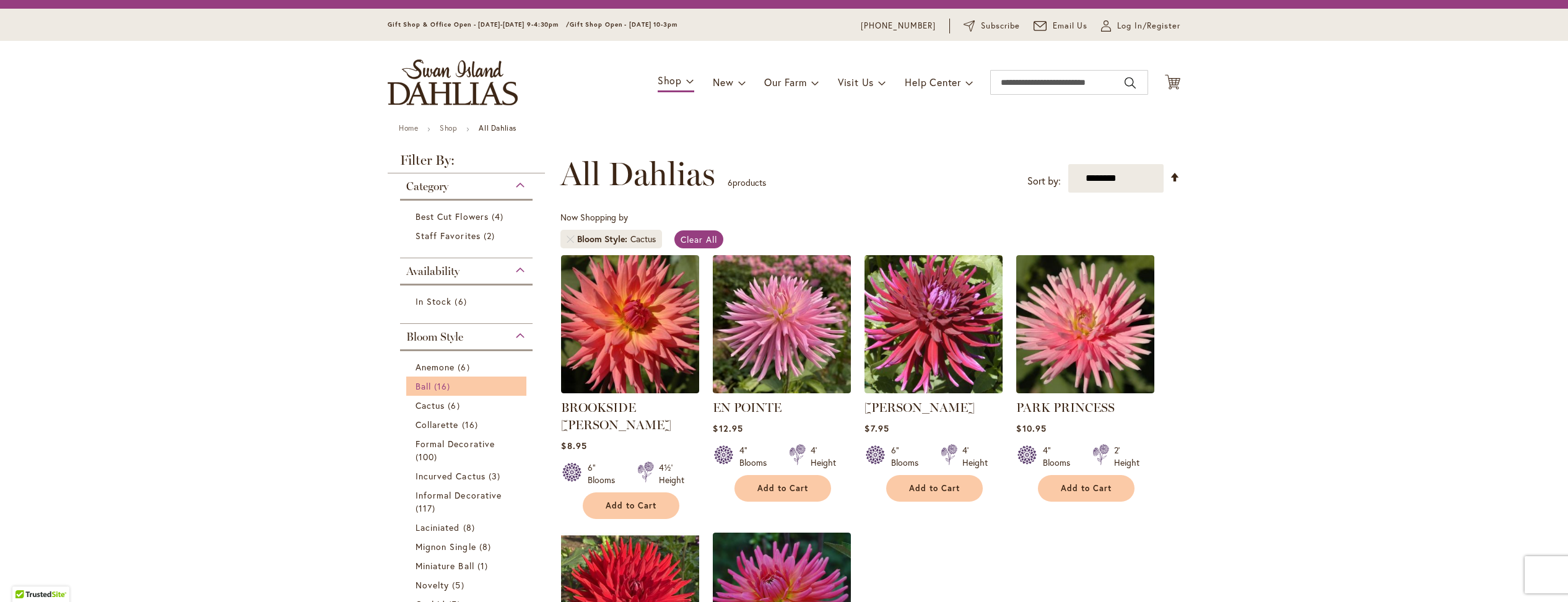
click at [424, 393] on span "Ball" at bounding box center [423, 386] width 15 height 12
click at [421, 393] on span "Ball" at bounding box center [423, 386] width 15 height 12
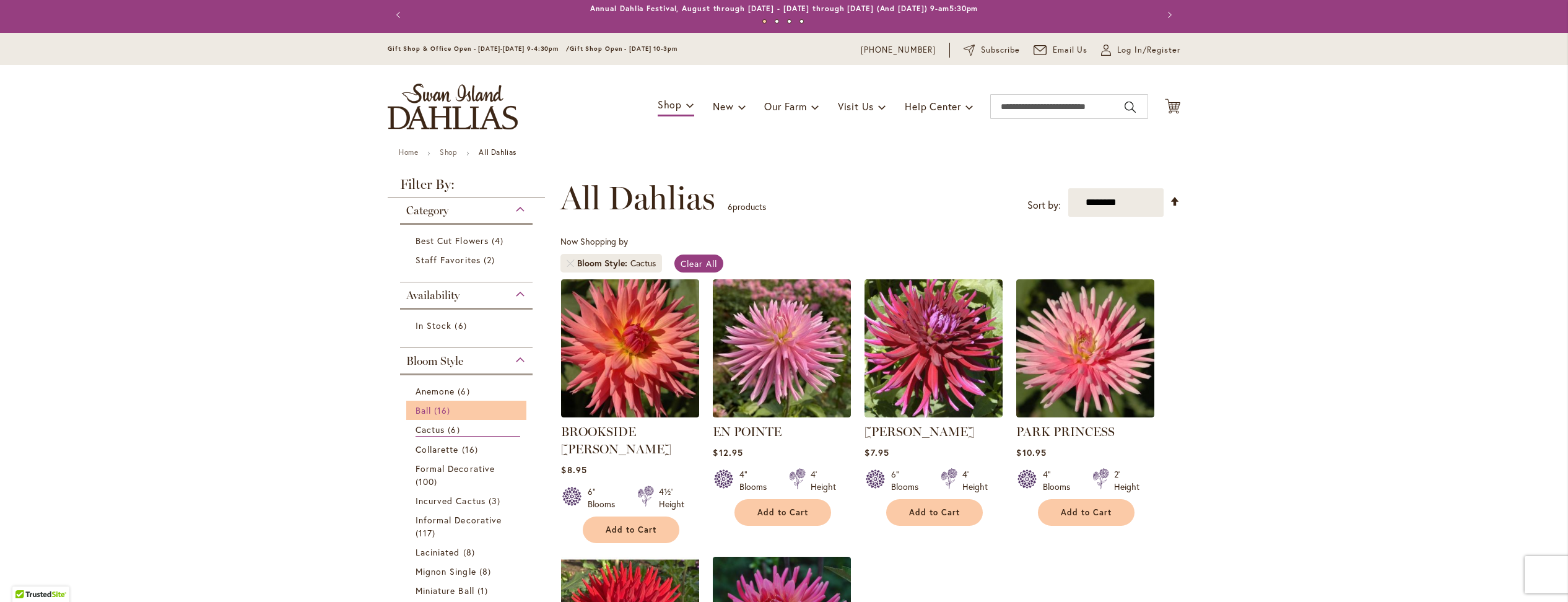
click at [425, 405] on span "Ball" at bounding box center [423, 411] width 15 height 12
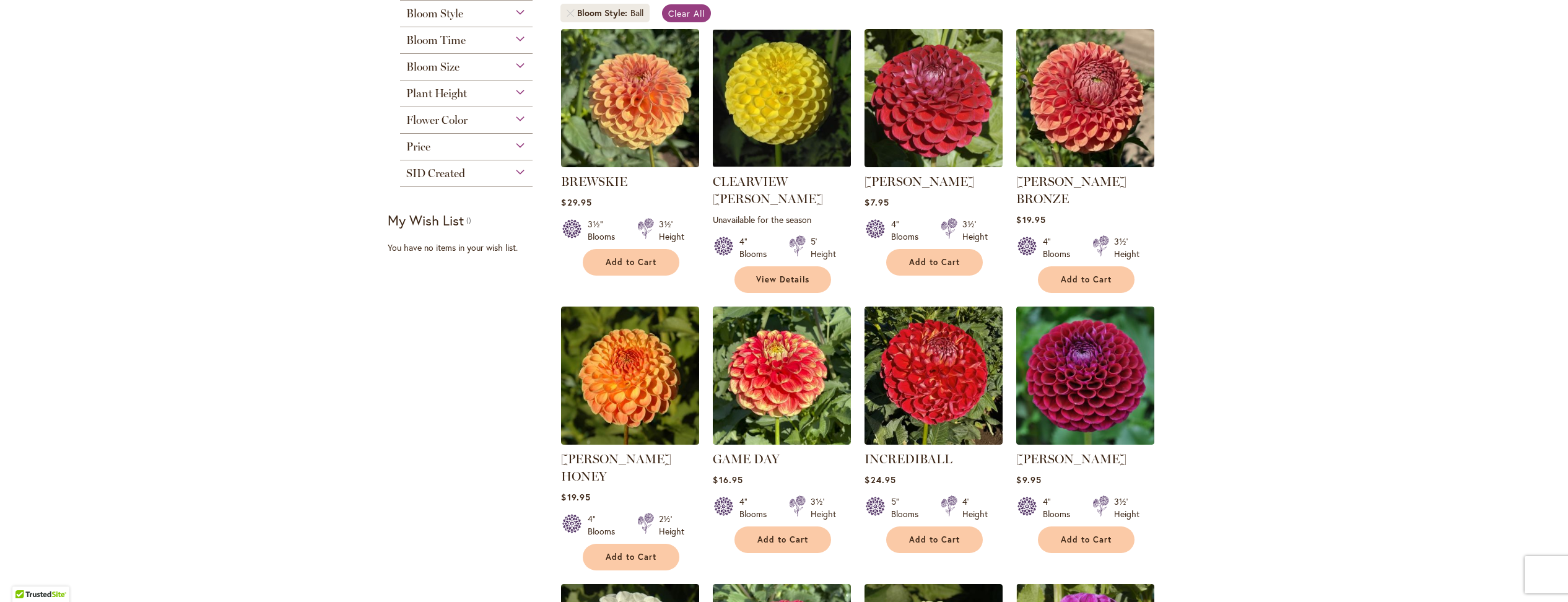
scroll to position [61, 0]
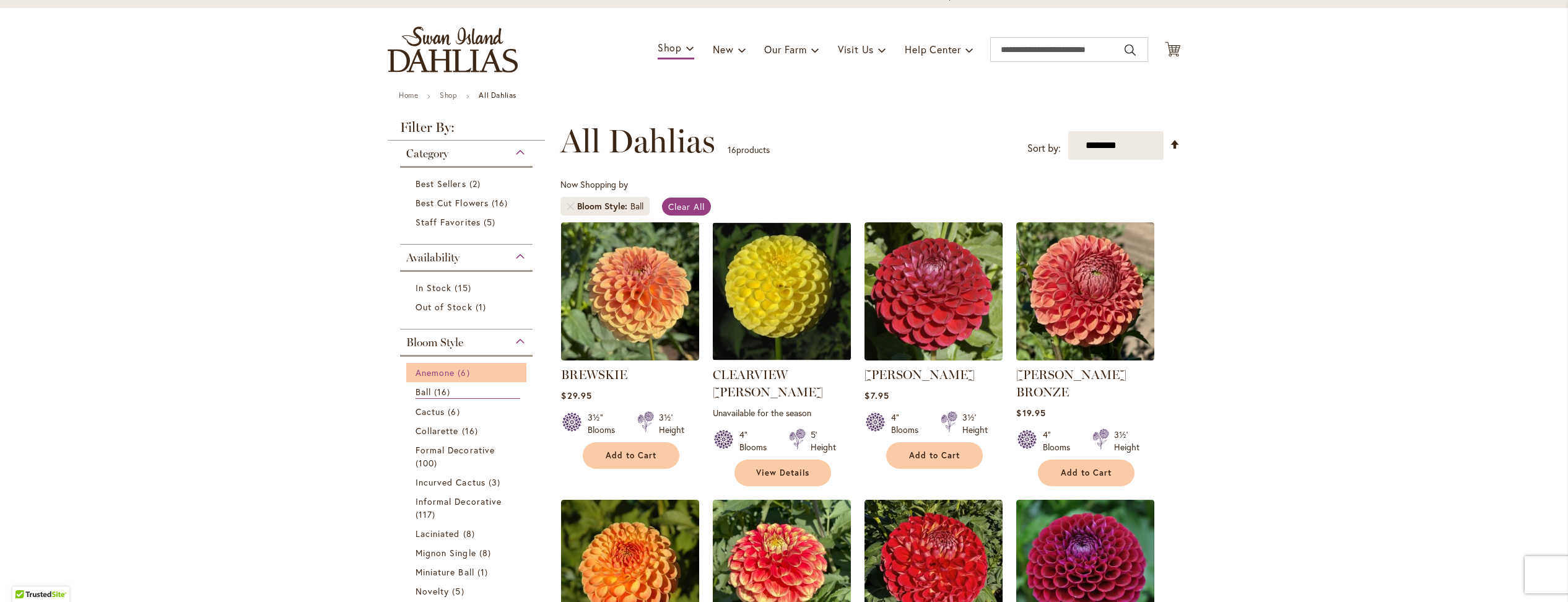
click at [429, 367] on span "Anemone" at bounding box center [435, 373] width 39 height 12
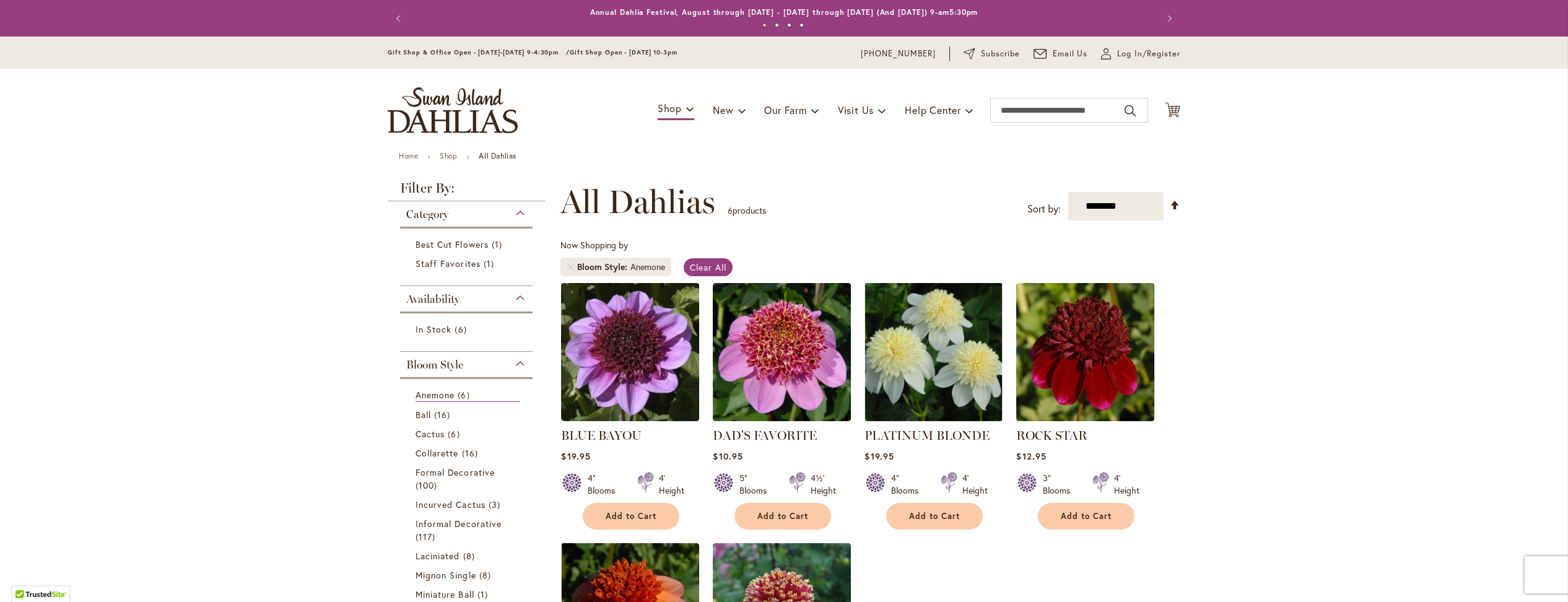
scroll to position [61, 0]
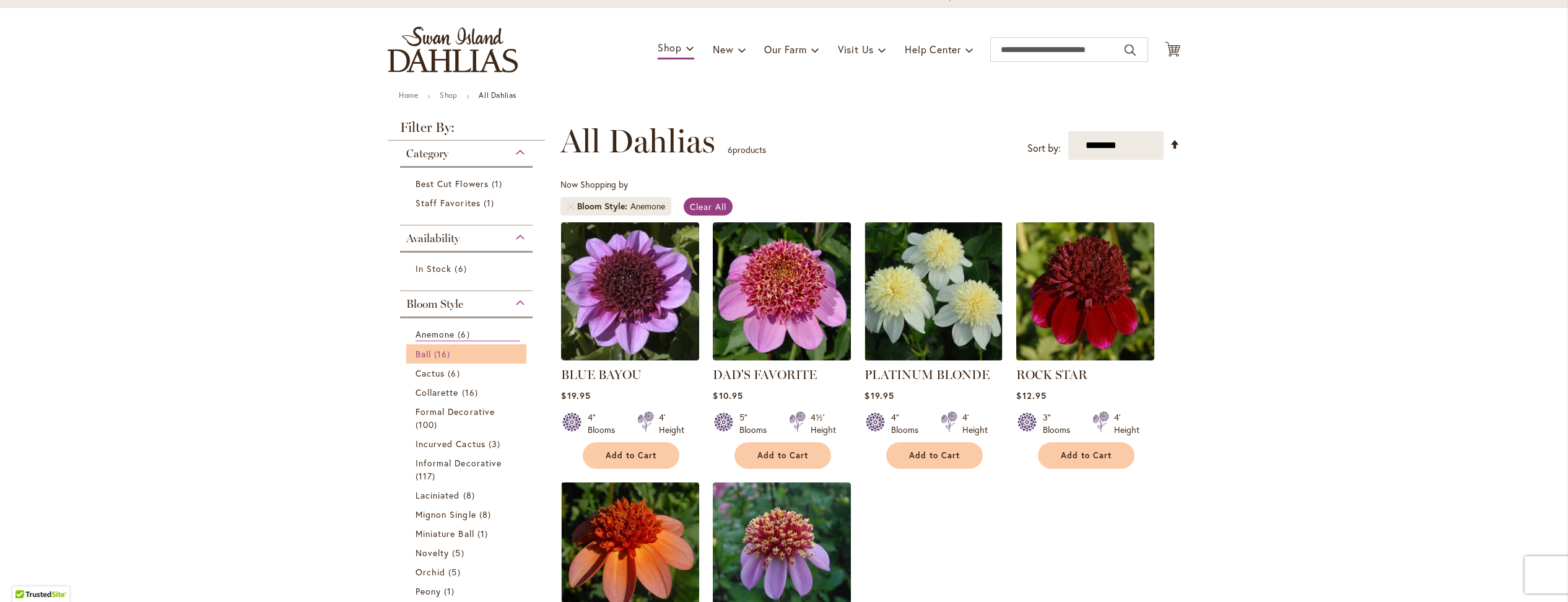
click at [425, 348] on span "Ball" at bounding box center [423, 354] width 15 height 12
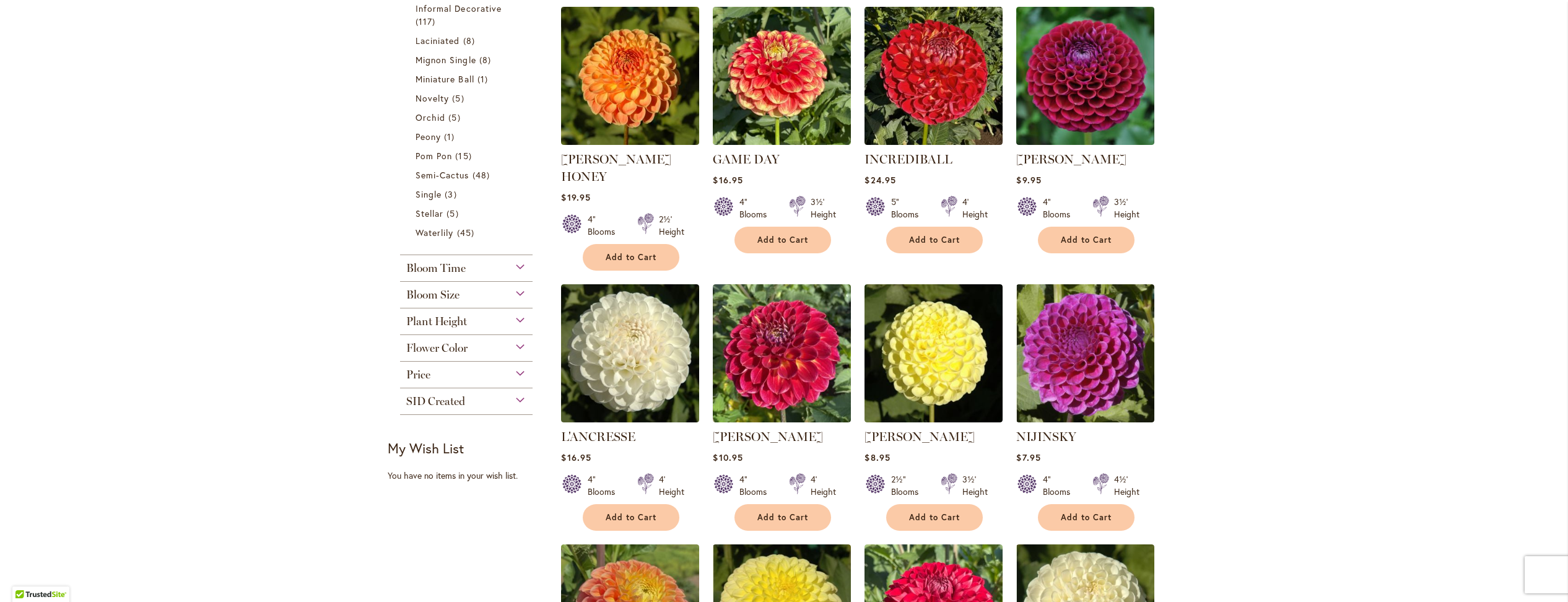
scroll to position [271, 0]
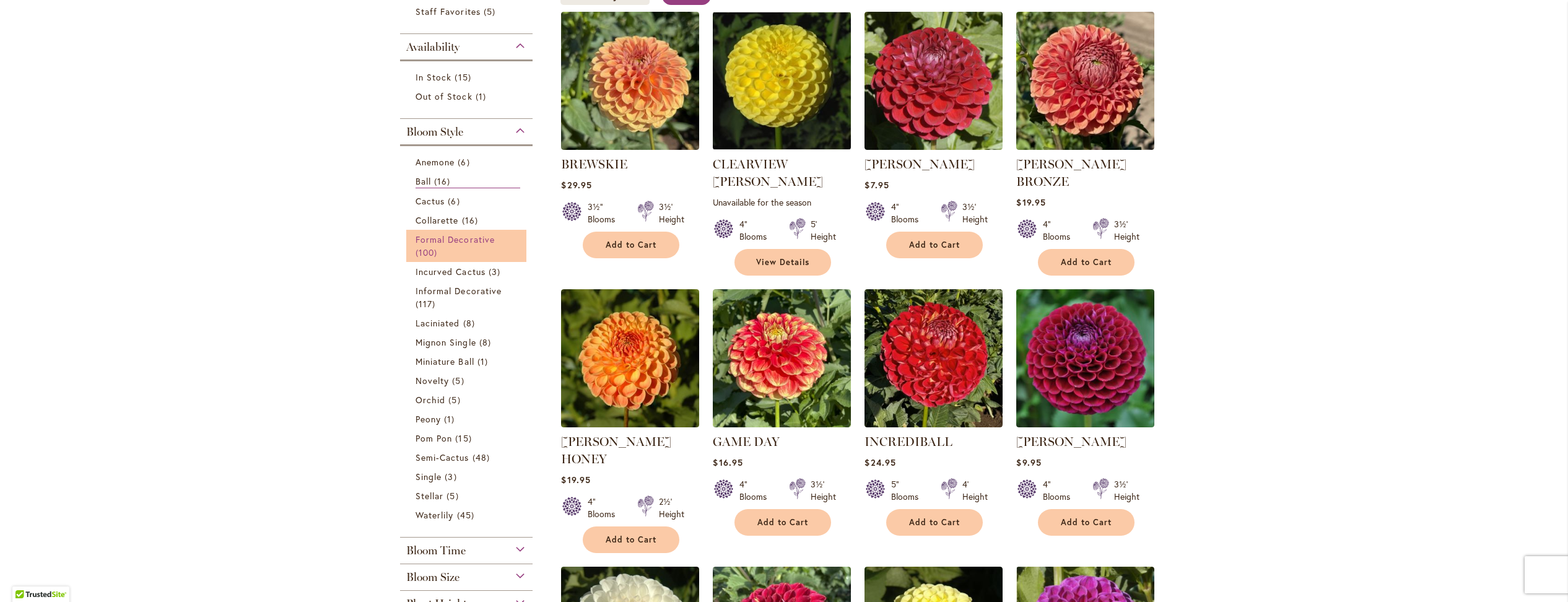
click at [435, 233] on span "Formal Decorative" at bounding box center [455, 239] width 79 height 12
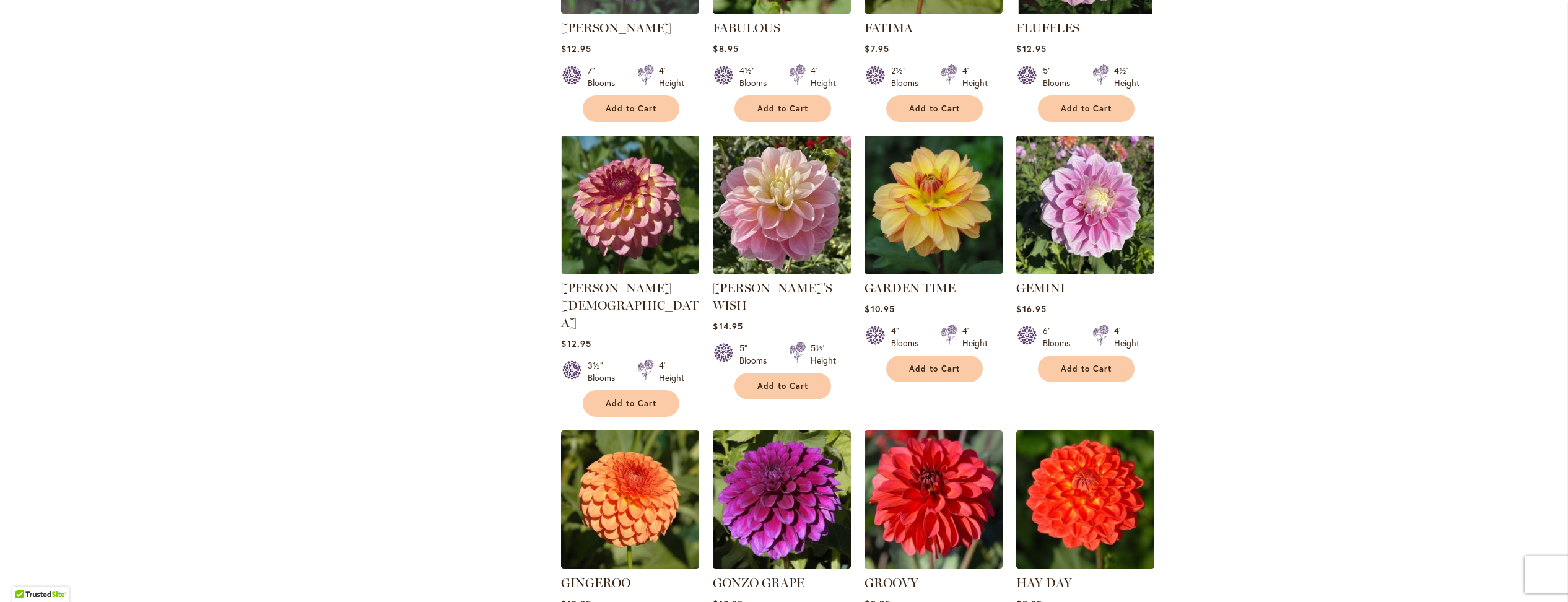
scroll to position [2491, 0]
